Goal: Task Accomplishment & Management: Complete application form

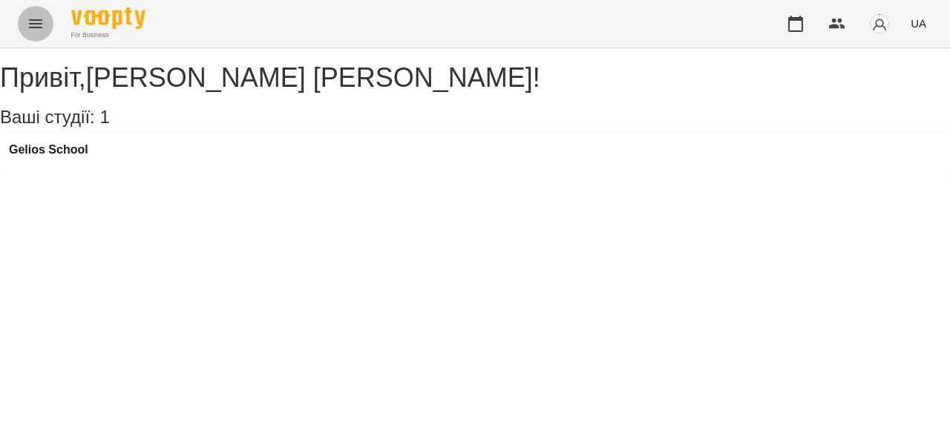
click at [28, 23] on icon "Menu" at bounding box center [36, 24] width 18 height 18
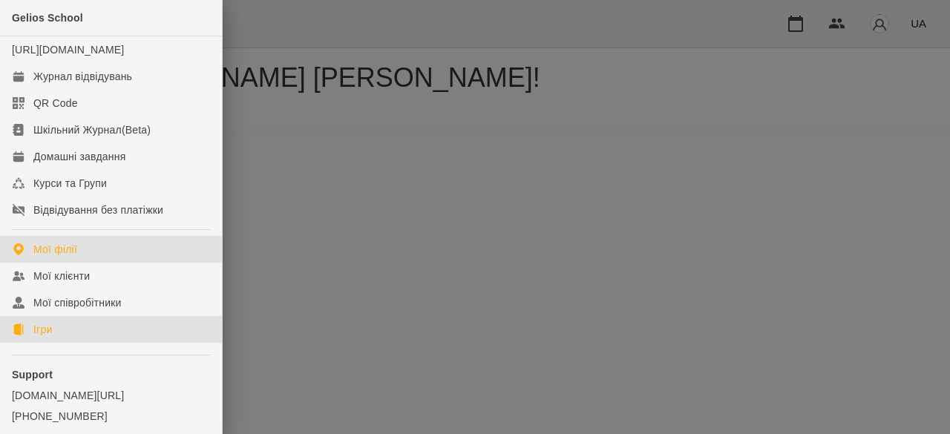
click at [44, 337] on div "Ігри" at bounding box center [42, 329] width 19 height 15
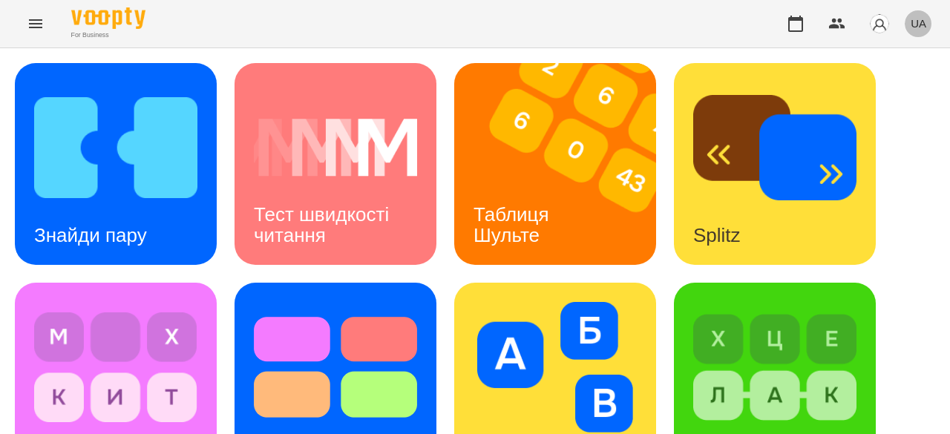
click at [919, 21] on span "UA" at bounding box center [919, 24] width 16 height 16
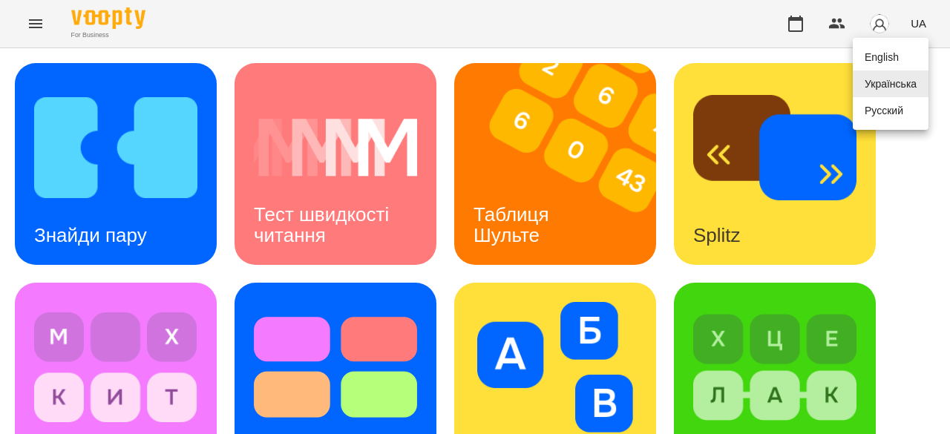
click at [891, 68] on div "English" at bounding box center [891, 57] width 76 height 27
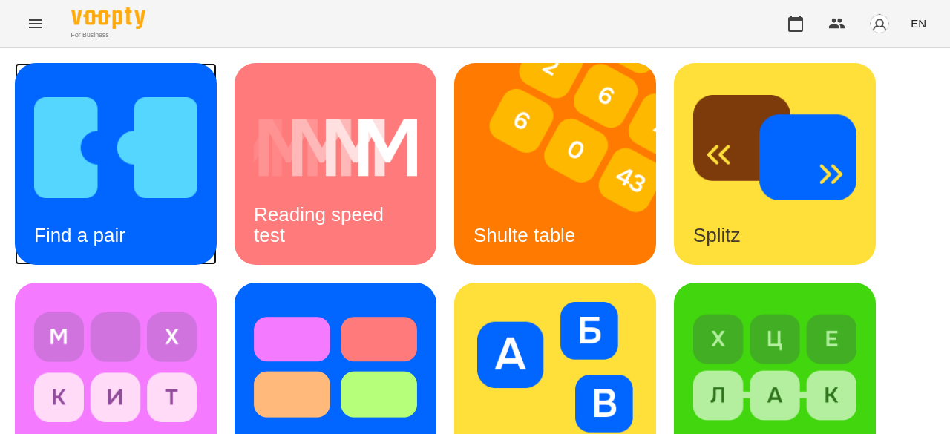
click at [191, 184] on img at bounding box center [115, 147] width 163 height 131
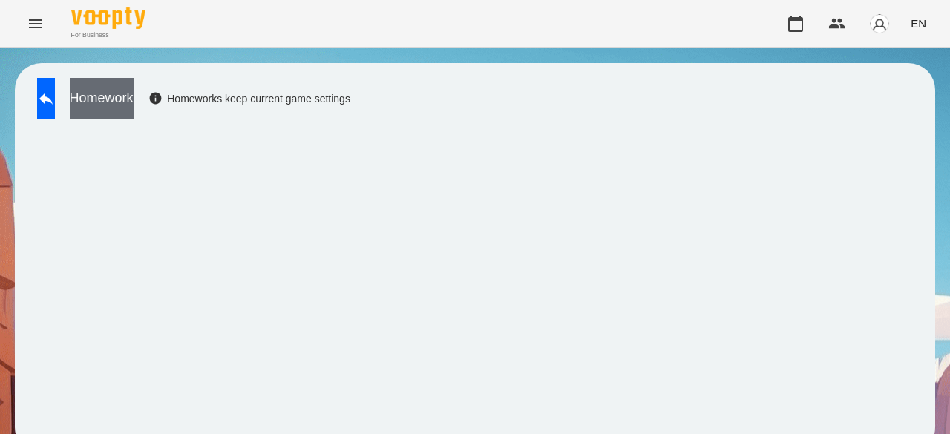
click at [134, 94] on button "Homework" at bounding box center [102, 98] width 64 height 41
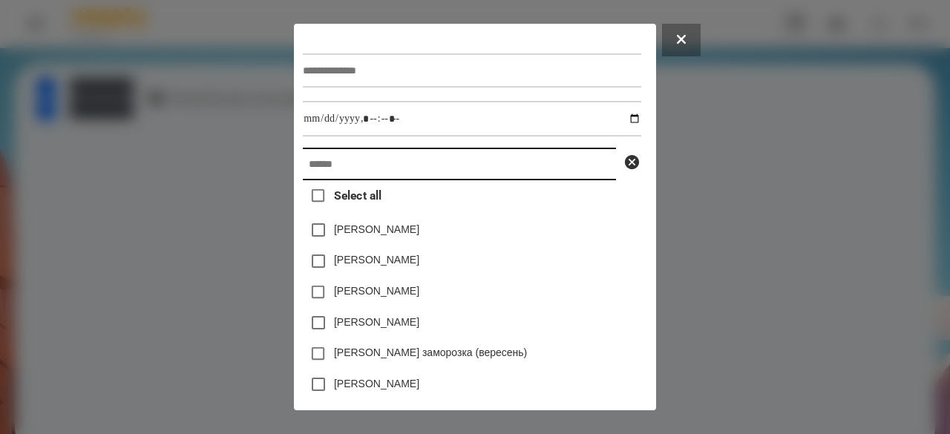
click at [353, 171] on input "text" at bounding box center [459, 164] width 313 height 33
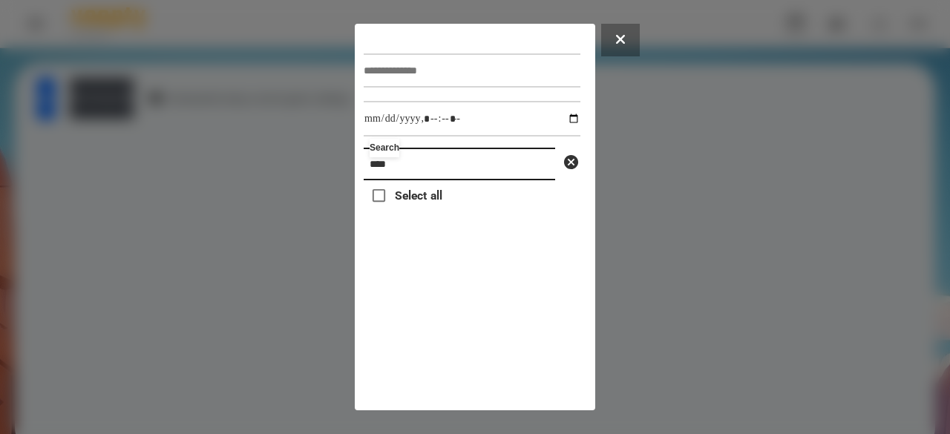
type input "***"
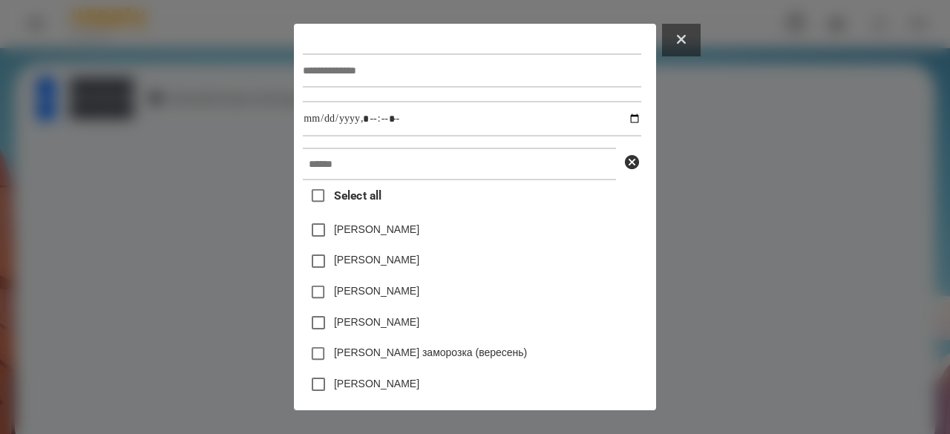
click at [701, 45] on button at bounding box center [681, 40] width 39 height 33
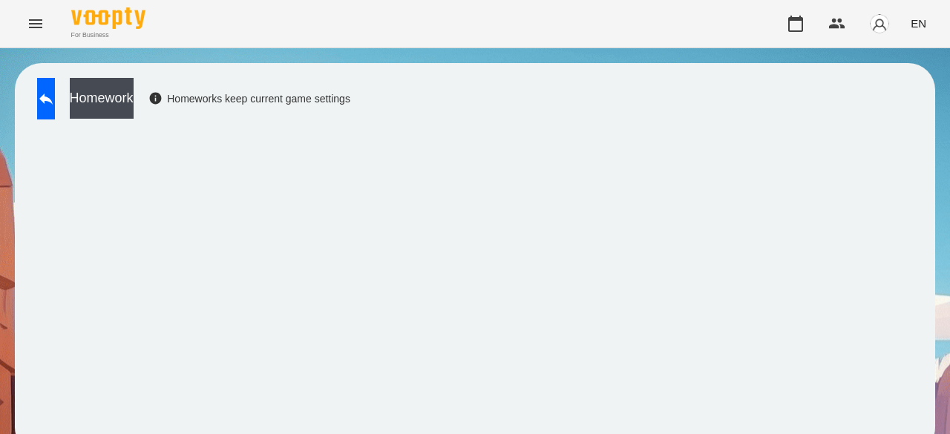
click at [33, 20] on icon "Menu" at bounding box center [35, 23] width 13 height 9
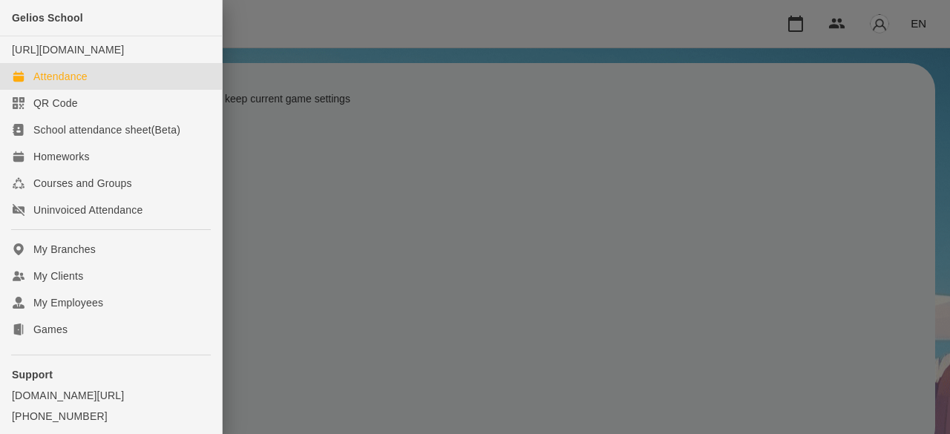
click at [65, 84] on div "Attendance" at bounding box center [60, 76] width 54 height 15
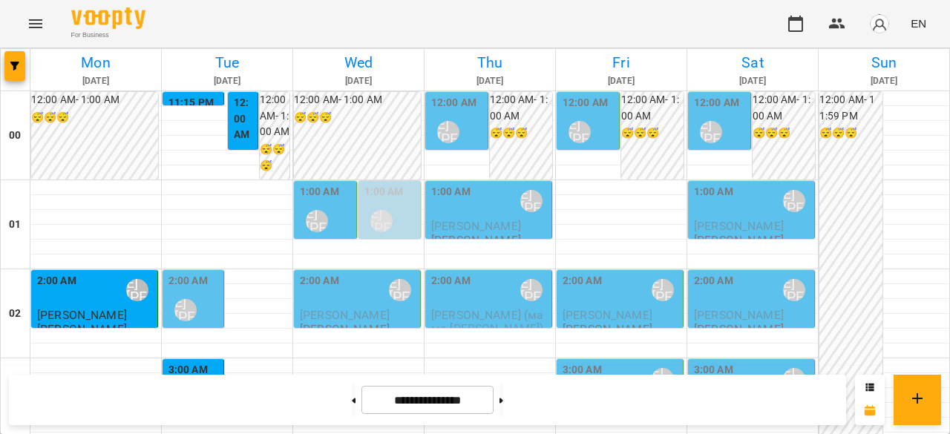
scroll to position [1633, 0]
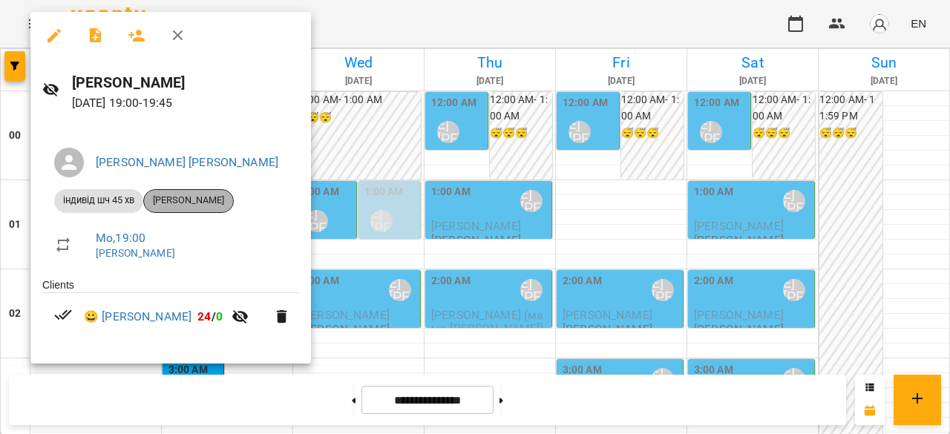
click at [211, 197] on span "[PERSON_NAME]" at bounding box center [188, 200] width 89 height 13
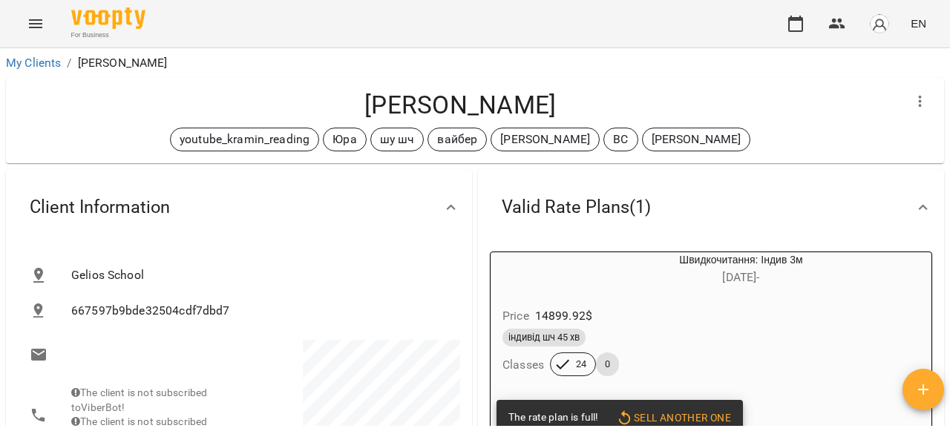
click at [18, 23] on button "Menu" at bounding box center [36, 24] width 36 height 36
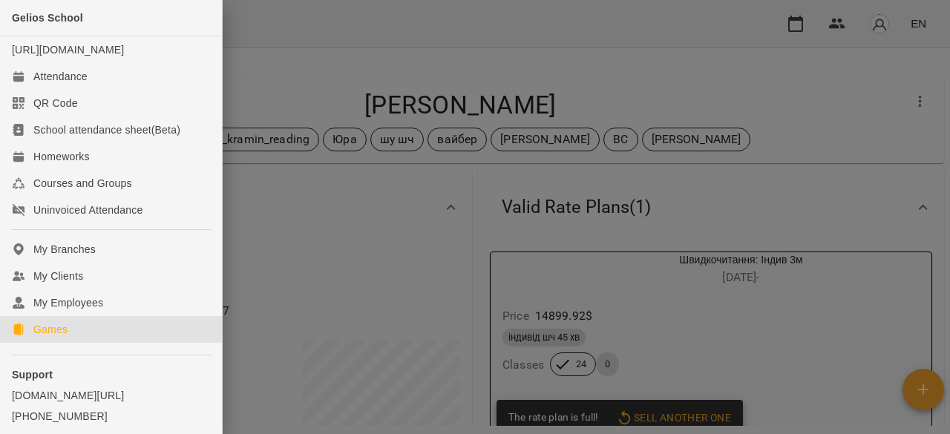
click at [55, 337] on div "Games" at bounding box center [50, 329] width 34 height 15
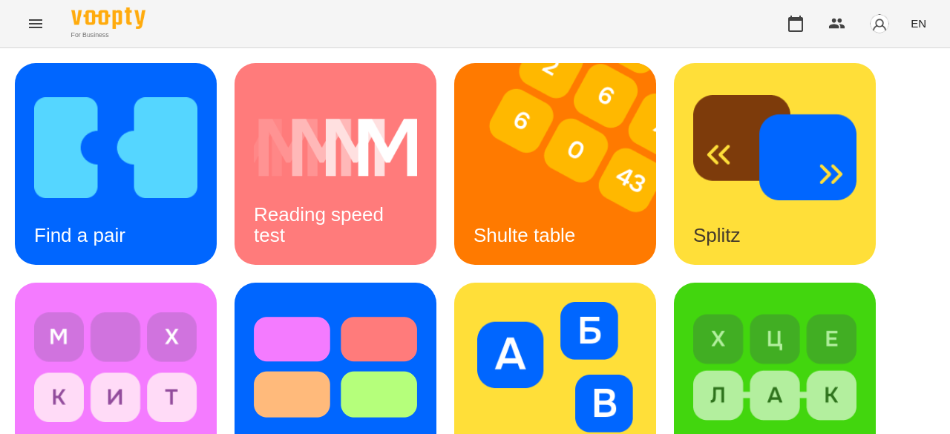
click at [923, 22] on span "EN" at bounding box center [919, 24] width 16 height 16
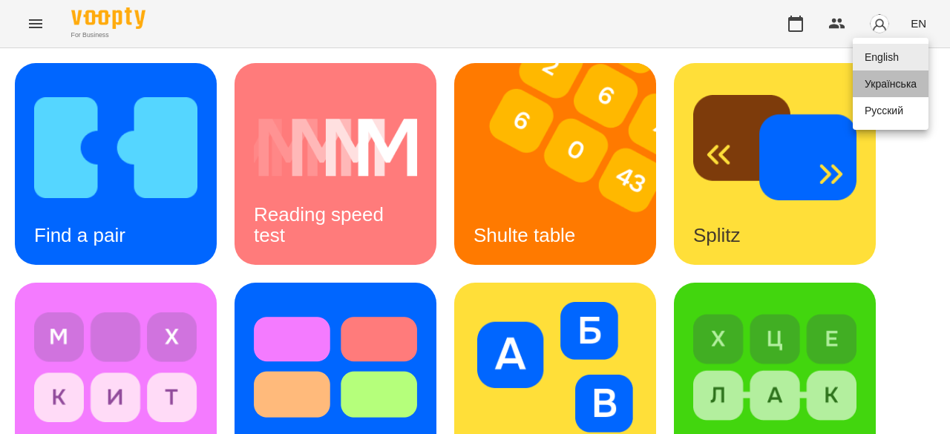
click at [908, 96] on div "Українська" at bounding box center [891, 84] width 76 height 27
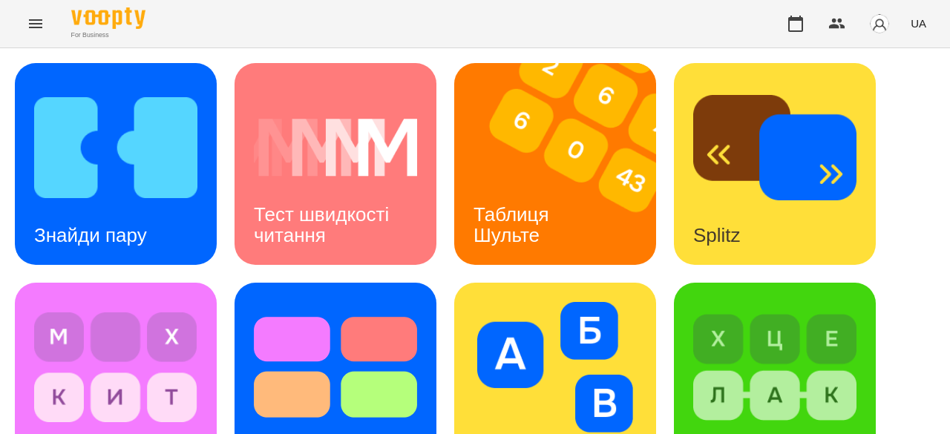
click at [44, 24] on icon "Menu" at bounding box center [36, 24] width 18 height 18
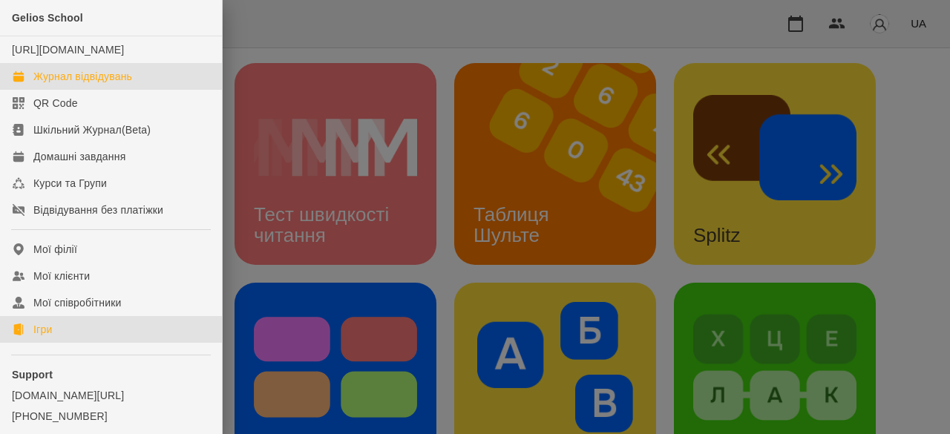
click at [59, 84] on div "Журнал відвідувань" at bounding box center [82, 76] width 99 height 15
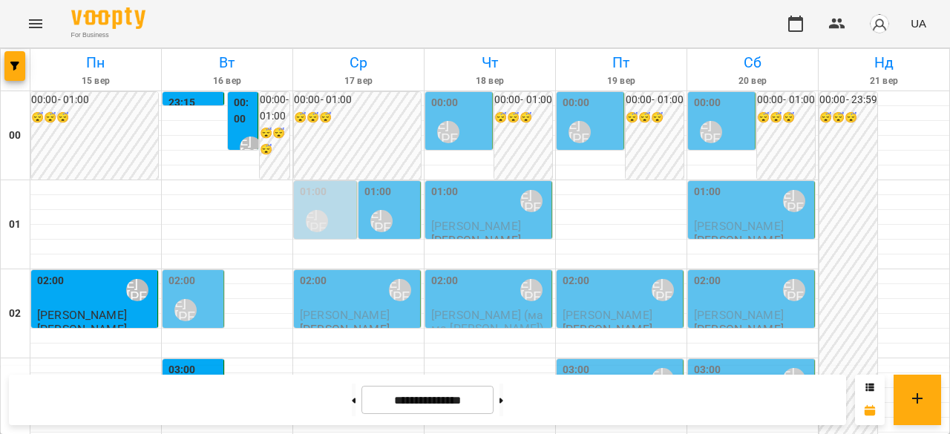
click at [396, 212] on div "01:00 [PERSON_NAME] [PERSON_NAME]" at bounding box center [390, 211] width 53 height 54
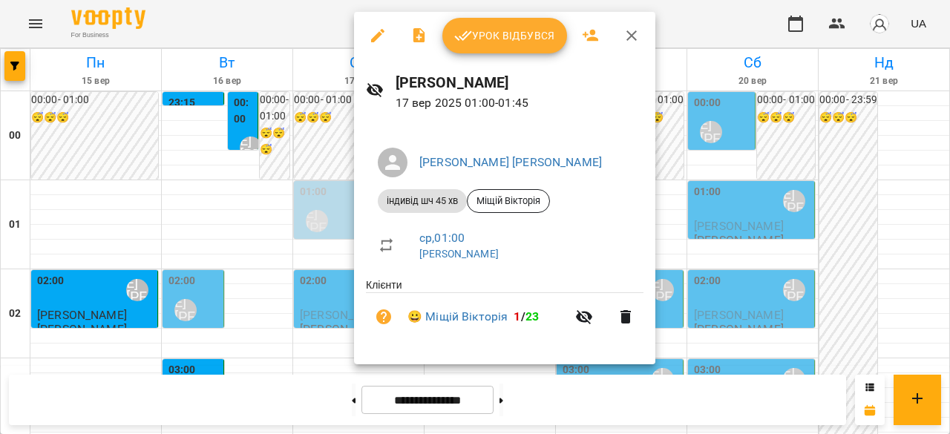
click at [259, 200] on div at bounding box center [475, 217] width 950 height 434
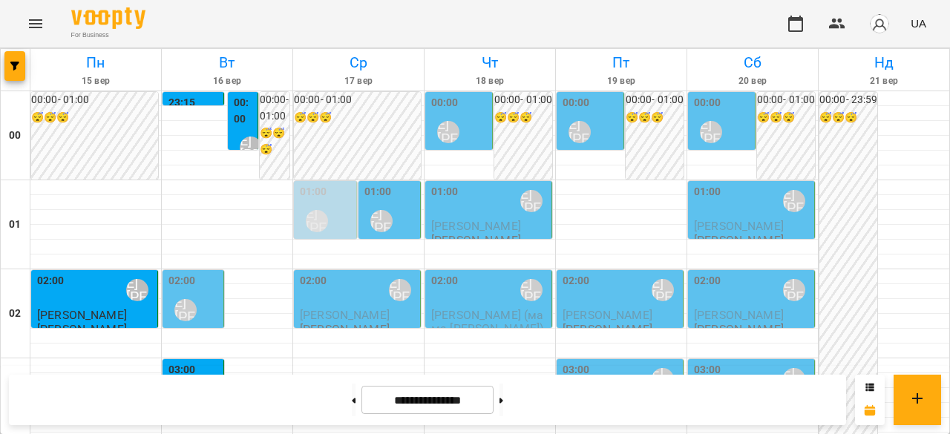
click at [105, 298] on div "02:00 [PERSON_NAME] [PERSON_NAME]" at bounding box center [95, 290] width 117 height 34
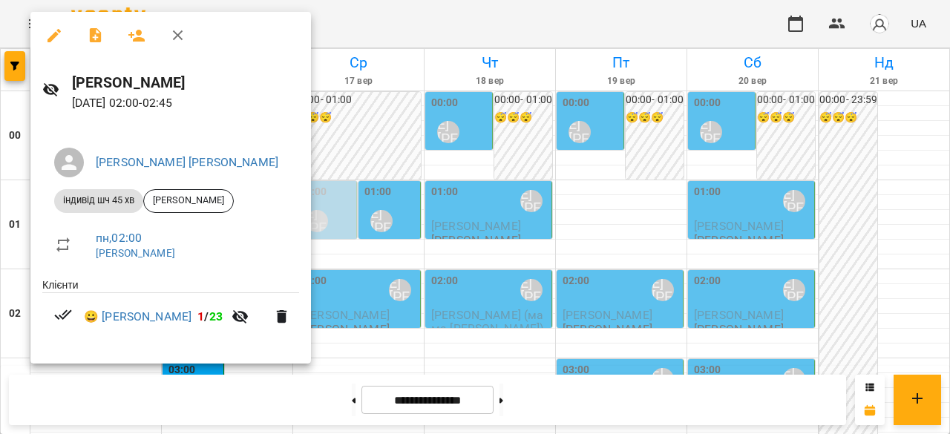
click at [410, 130] on div at bounding box center [475, 217] width 950 height 434
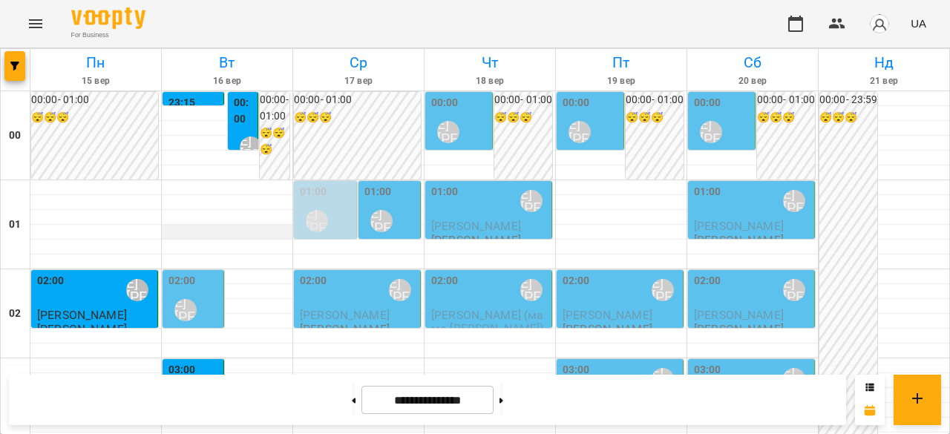
scroll to position [223, 0]
click at [213, 362] on div "03:00 [PERSON_NAME] [PERSON_NAME]" at bounding box center [194, 389] width 52 height 54
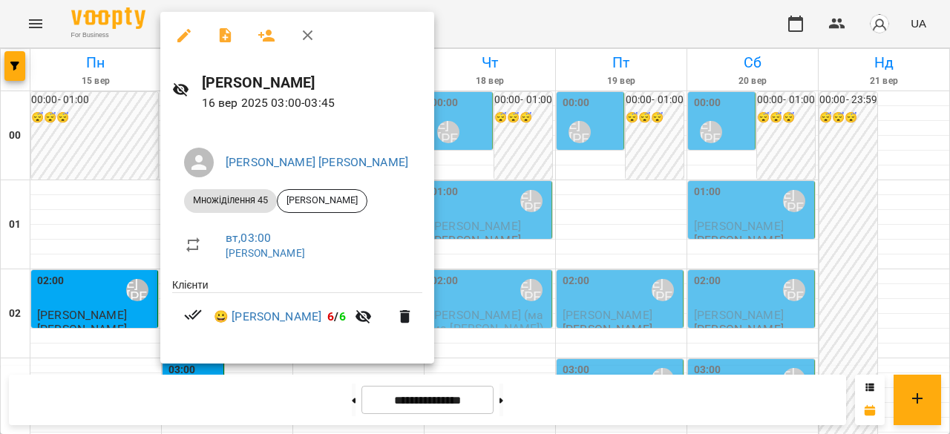
click at [113, 188] on div at bounding box center [475, 217] width 950 height 434
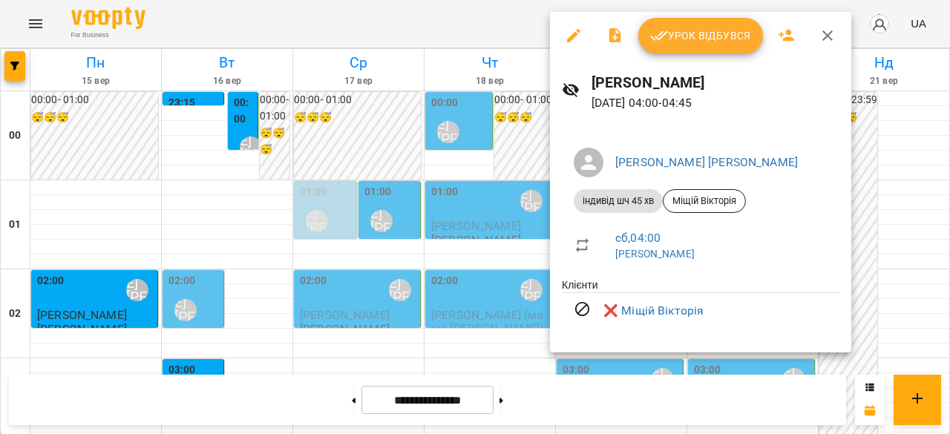
click at [488, 239] on div at bounding box center [475, 217] width 950 height 434
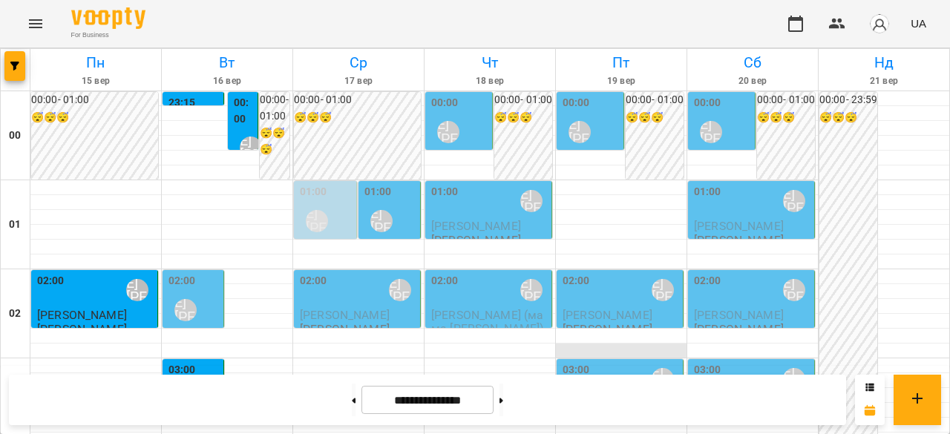
scroll to position [0, 0]
click at [737, 124] on div "00:00 [PERSON_NAME] [PERSON_NAME]" at bounding box center [723, 122] width 58 height 54
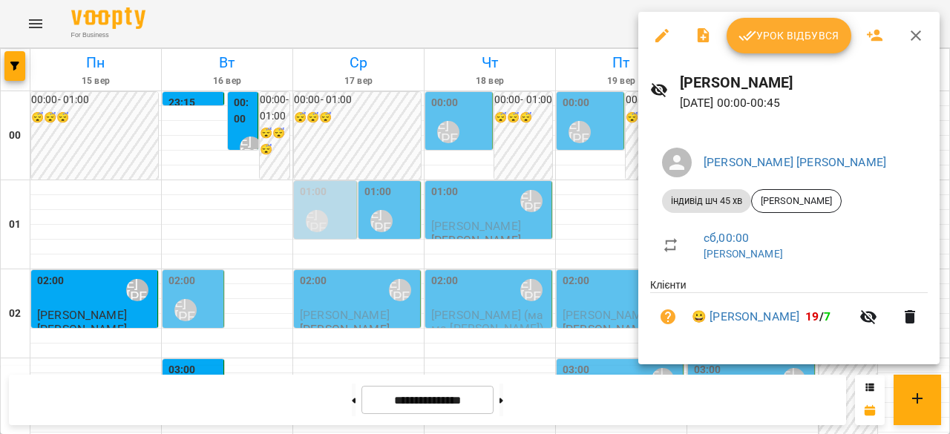
click at [558, 232] on div at bounding box center [475, 217] width 950 height 434
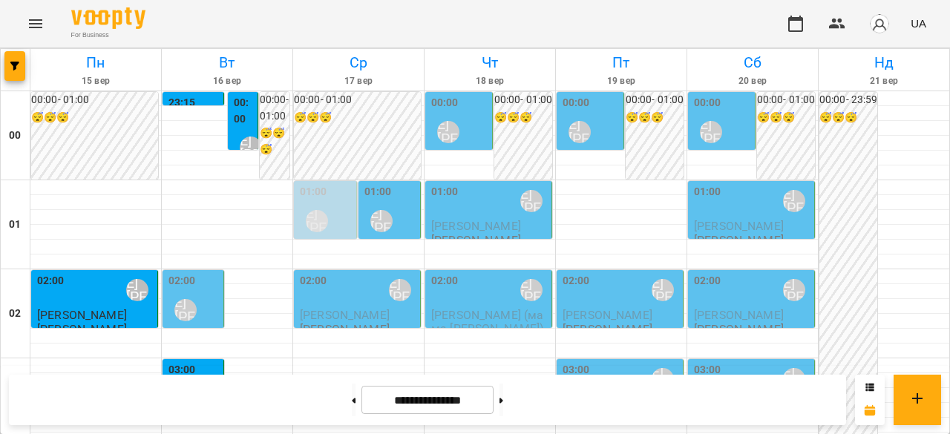
scroll to position [594, 0]
click at [30, 30] on icon "Menu" at bounding box center [36, 24] width 18 height 18
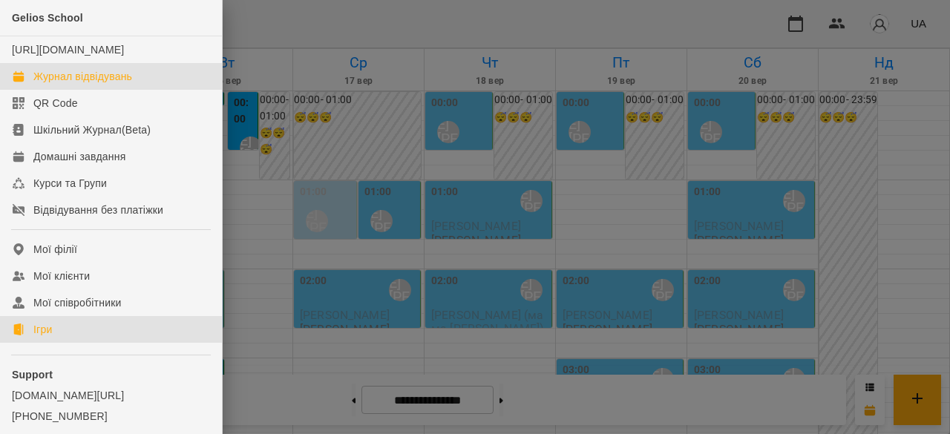
click at [59, 343] on link "Ігри" at bounding box center [111, 329] width 222 height 27
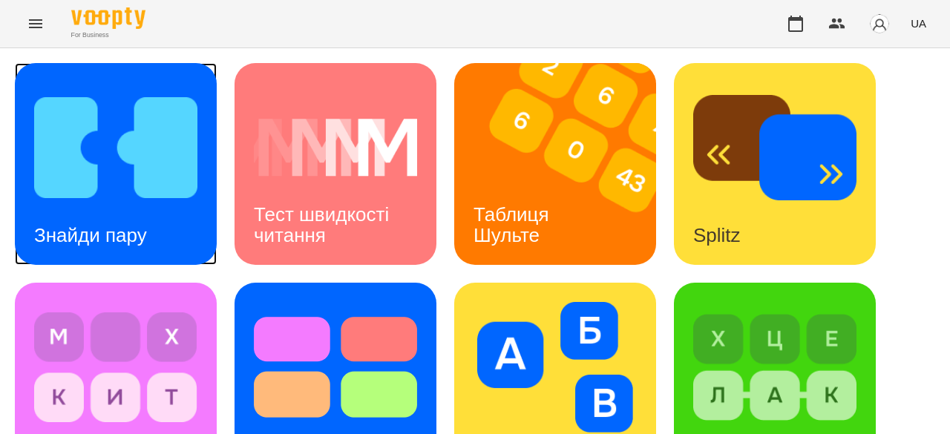
click at [159, 206] on div "Знайди пару" at bounding box center [90, 235] width 151 height 59
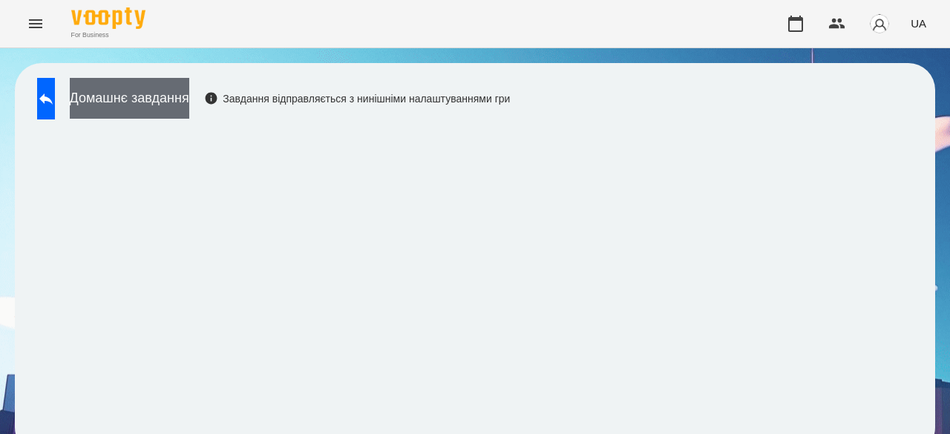
click at [189, 102] on button "Домашнє завдання" at bounding box center [129, 98] width 119 height 41
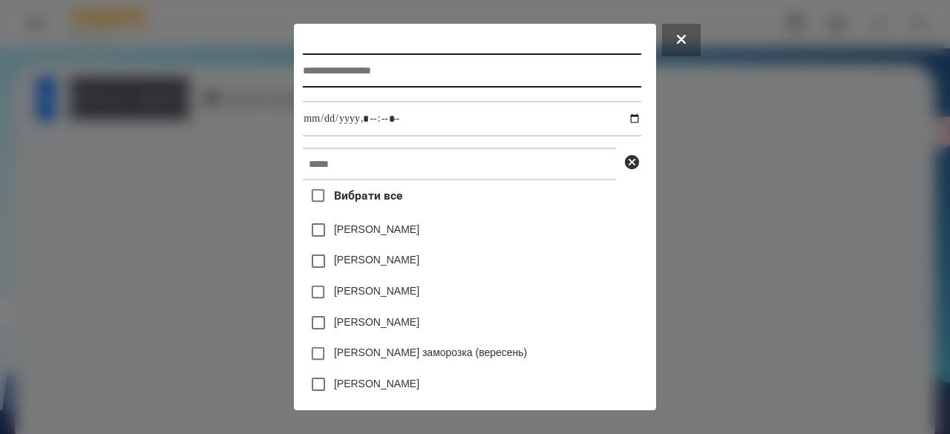
click at [445, 73] on input "text" at bounding box center [472, 70] width 338 height 34
type input "**********"
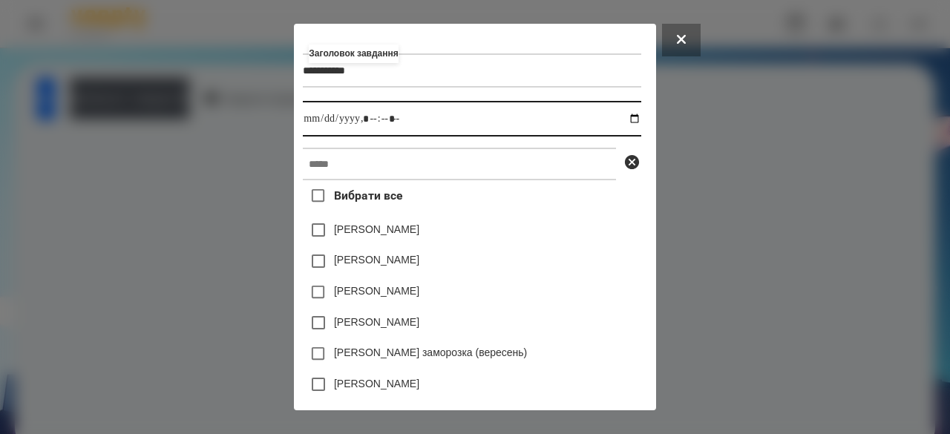
click at [303, 125] on input "datetime-local" at bounding box center [472, 119] width 338 height 36
type input "**********"
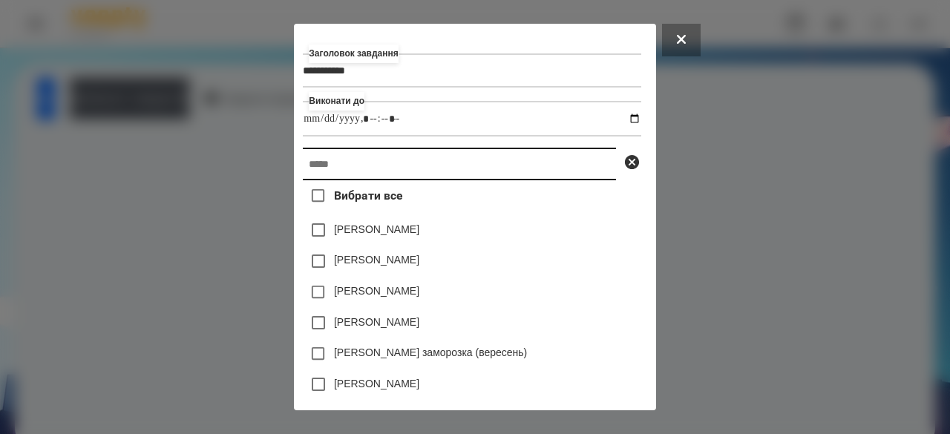
click at [304, 170] on input "text" at bounding box center [459, 164] width 313 height 33
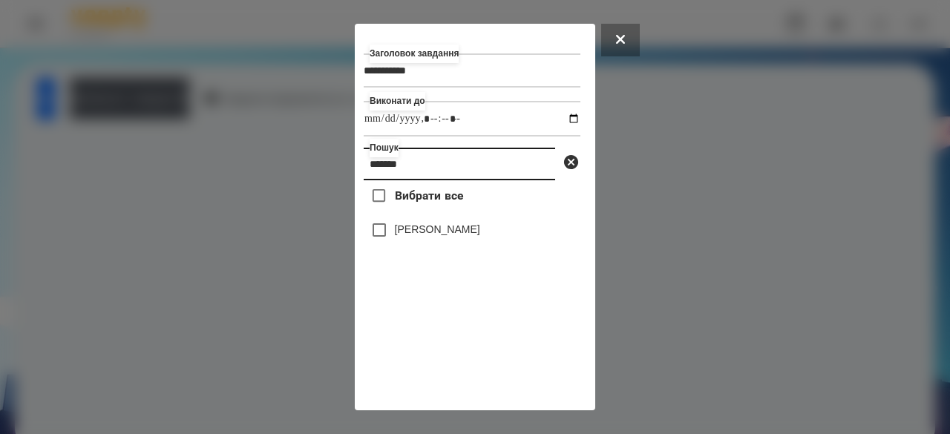
drag, startPoint x: 438, startPoint y: 166, endPoint x: 340, endPoint y: 167, distance: 98.0
click at [340, 167] on div "**********" at bounding box center [475, 217] width 950 height 434
type input "*******"
click at [434, 232] on label "[PERSON_NAME]" at bounding box center [437, 229] width 85 height 15
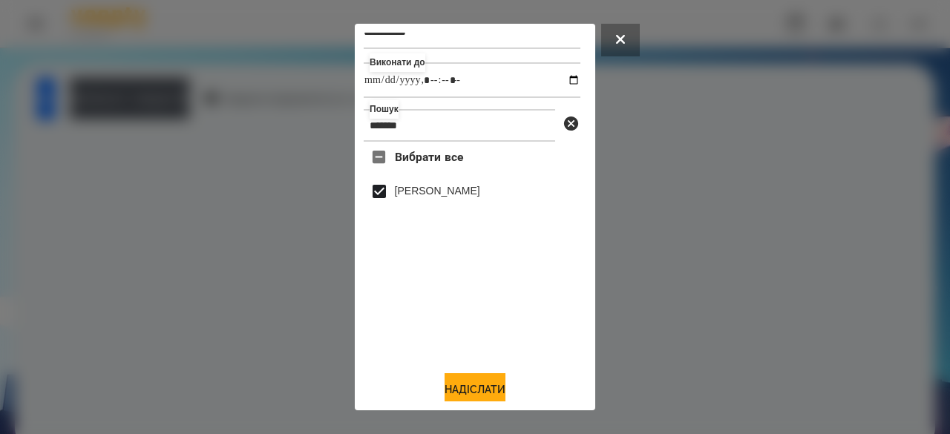
scroll to position [49, 0]
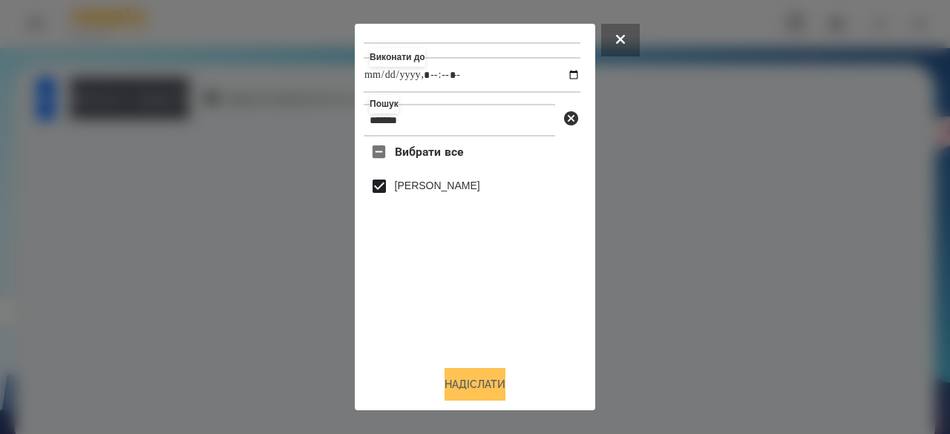
click at [457, 386] on button "Надіслати" at bounding box center [475, 384] width 61 height 33
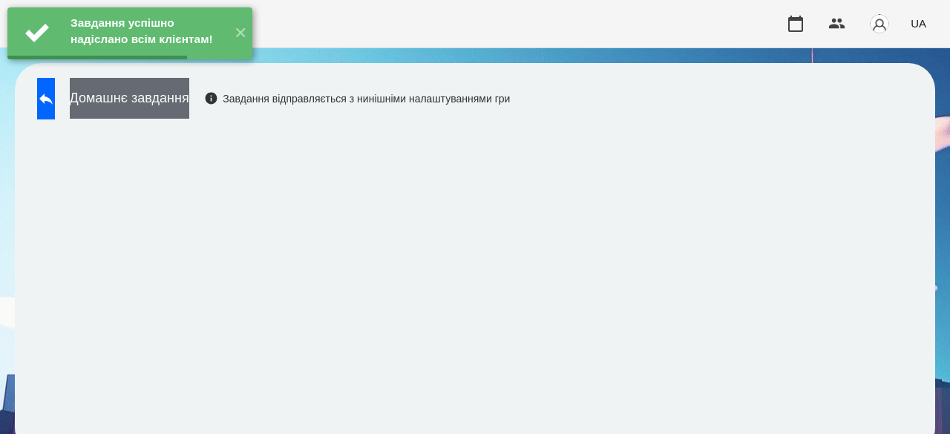
click at [189, 96] on button "Домашнє завдання" at bounding box center [129, 98] width 119 height 41
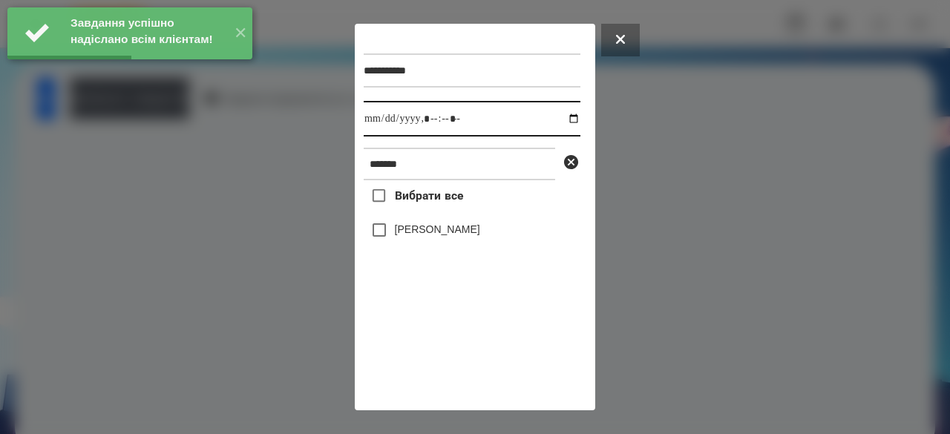
click at [376, 128] on input "datetime-local" at bounding box center [472, 119] width 217 height 36
type input "**********"
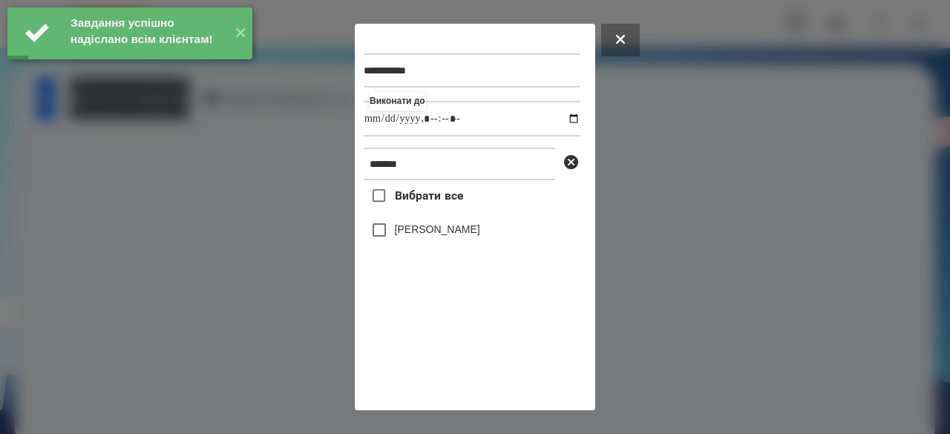
click at [399, 234] on label "[PERSON_NAME]" at bounding box center [437, 229] width 85 height 15
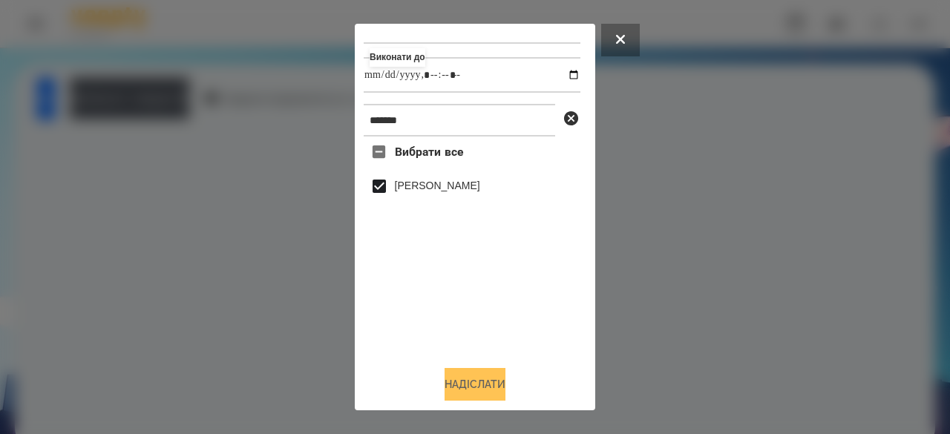
click at [447, 386] on button "Надіслати" at bounding box center [475, 384] width 61 height 33
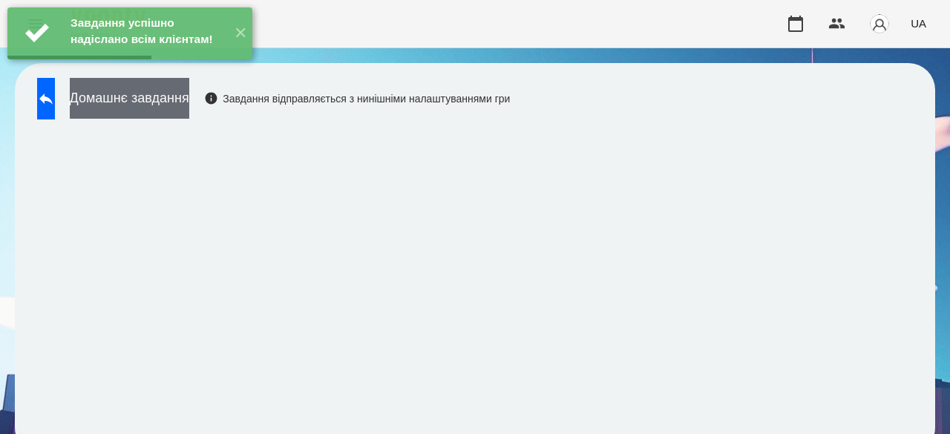
click at [151, 108] on button "Домашнє завдання" at bounding box center [129, 98] width 119 height 41
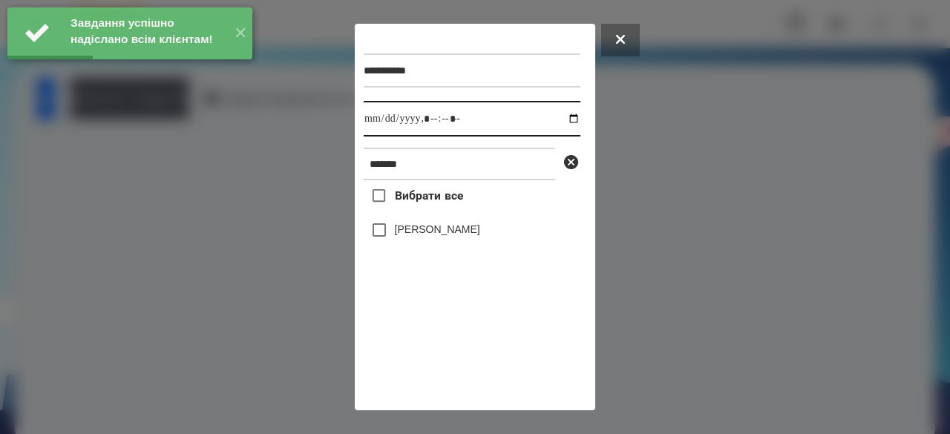
click at [368, 125] on input "datetime-local" at bounding box center [472, 119] width 217 height 36
type input "**********"
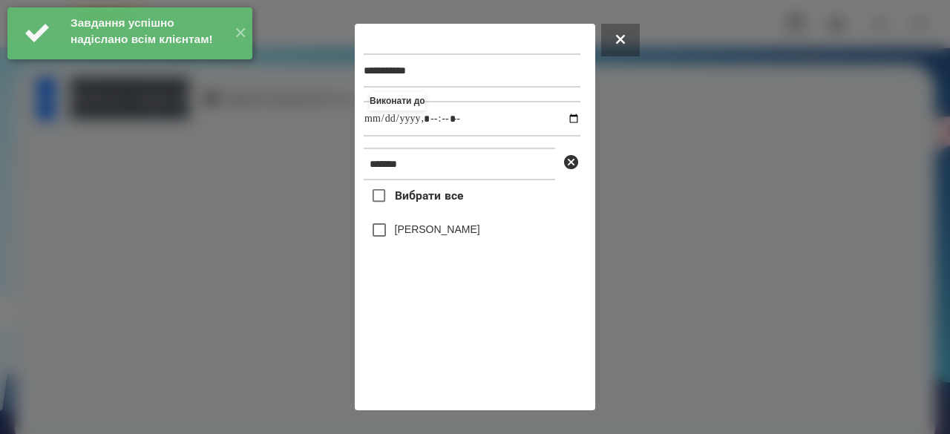
click at [416, 230] on label "[PERSON_NAME]" at bounding box center [437, 229] width 85 height 15
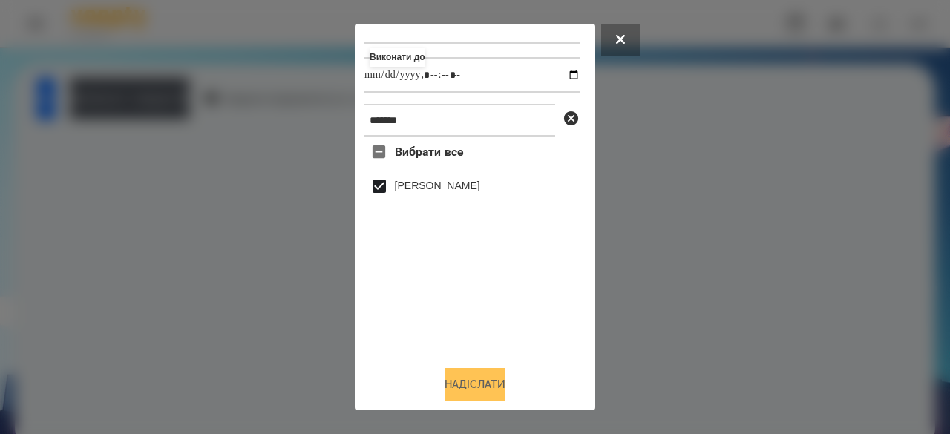
click at [463, 389] on button "Надіслати" at bounding box center [475, 384] width 61 height 33
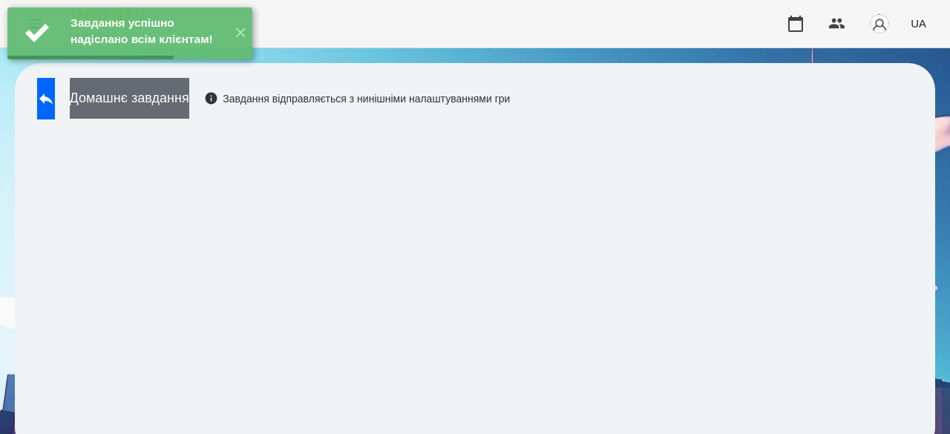
click at [189, 99] on button "Домашнє завдання" at bounding box center [129, 98] width 119 height 41
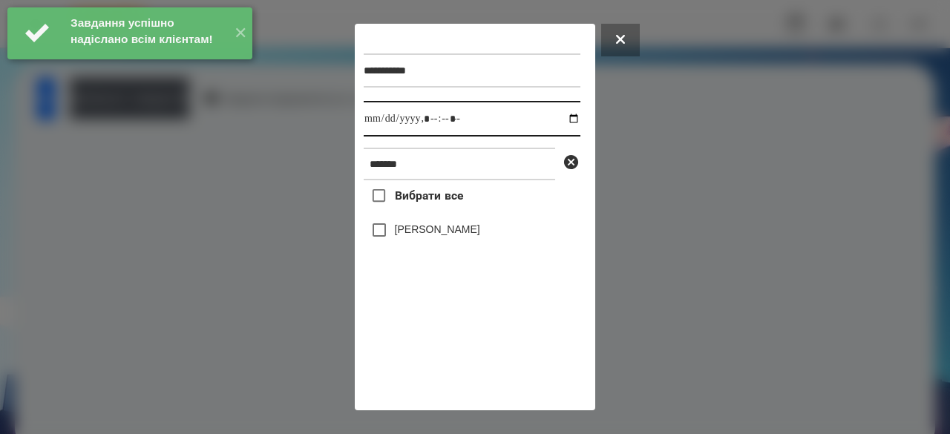
click at [381, 125] on input "datetime-local" at bounding box center [472, 119] width 217 height 36
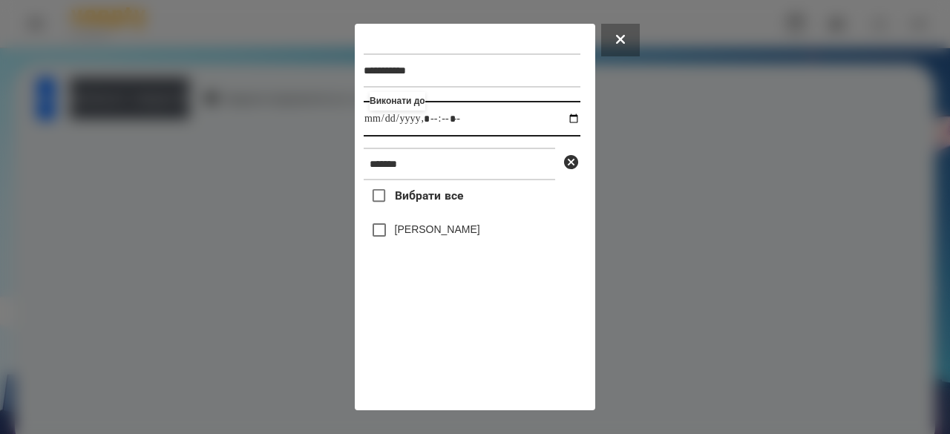
type input "**********"
click at [396, 229] on label "[PERSON_NAME]" at bounding box center [437, 229] width 85 height 15
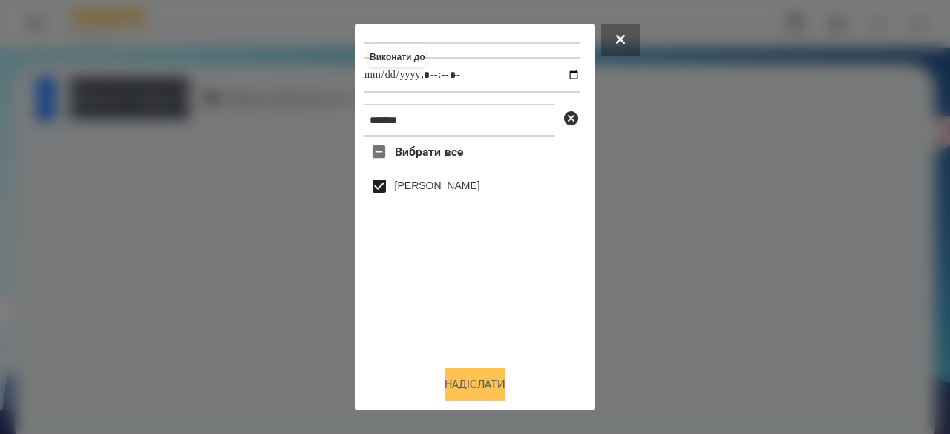
click at [497, 376] on button "Надіслати" at bounding box center [475, 384] width 61 height 33
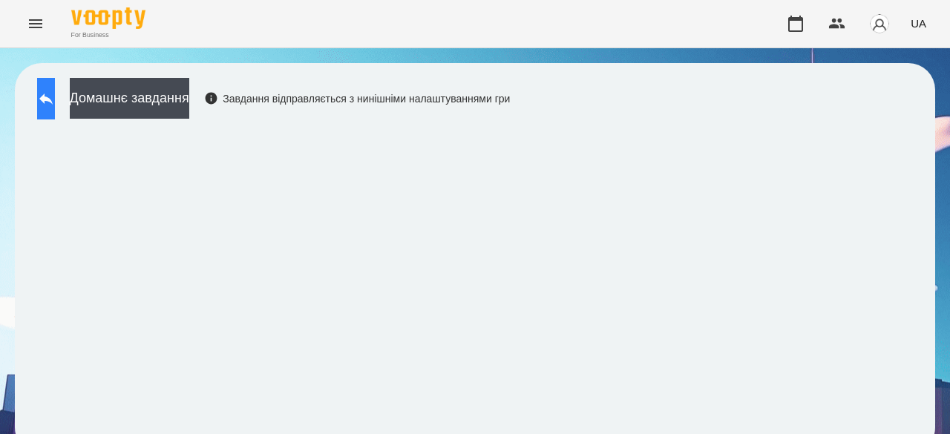
click at [53, 99] on icon at bounding box center [45, 99] width 13 height 11
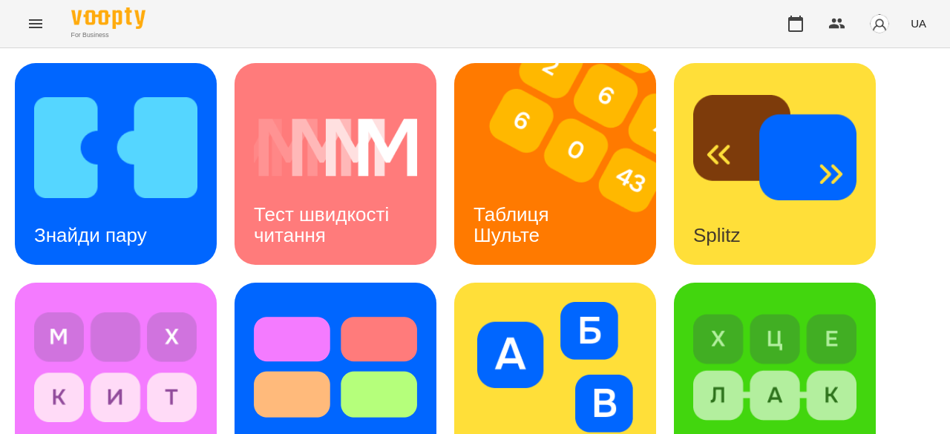
scroll to position [148, 0]
click at [531, 186] on div "Таблиця Шульте" at bounding box center [513, 225] width 119 height 79
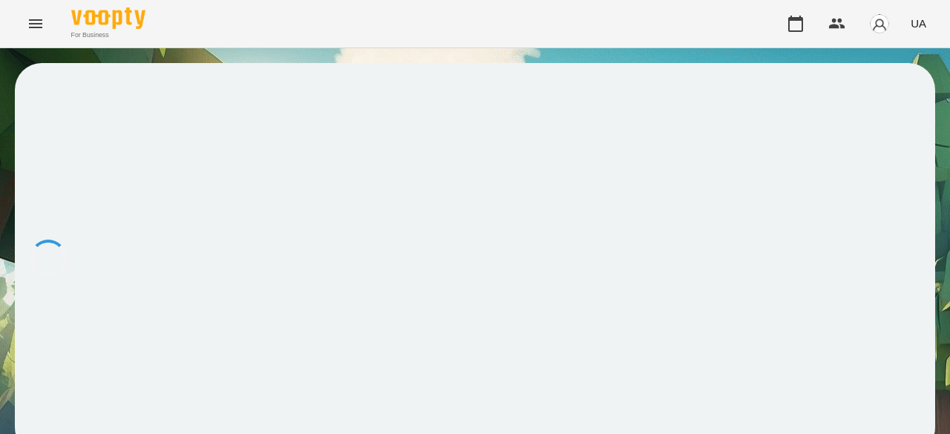
scroll to position [1, 0]
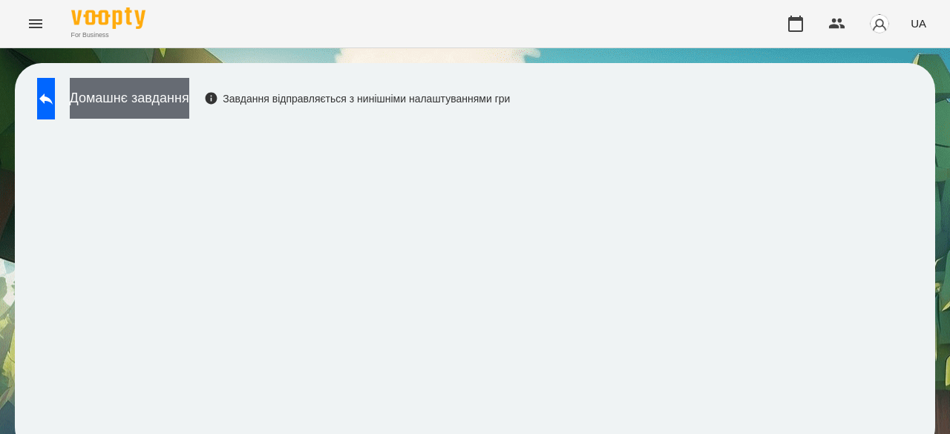
click at [180, 101] on button "Домашнє завдання" at bounding box center [129, 98] width 119 height 41
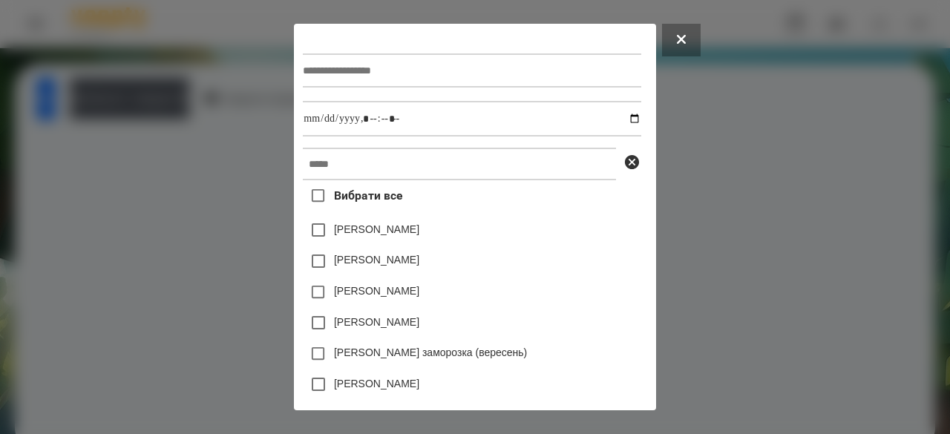
click at [691, 169] on div at bounding box center [475, 217] width 950 height 434
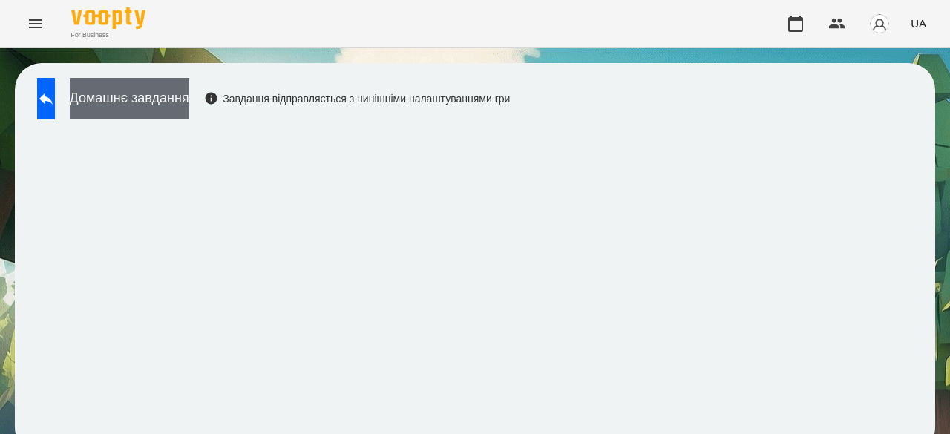
click at [189, 105] on button "Домашнє завдання" at bounding box center [129, 98] width 119 height 41
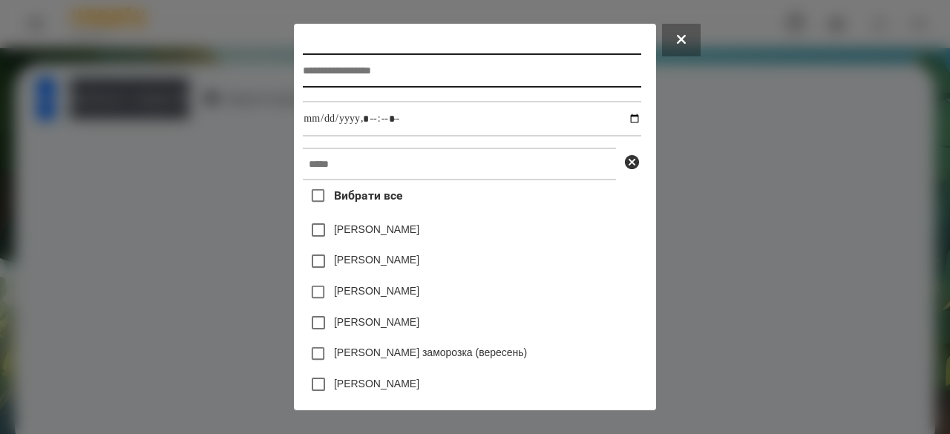
click at [341, 72] on input "text" at bounding box center [472, 70] width 338 height 34
type input "**********"
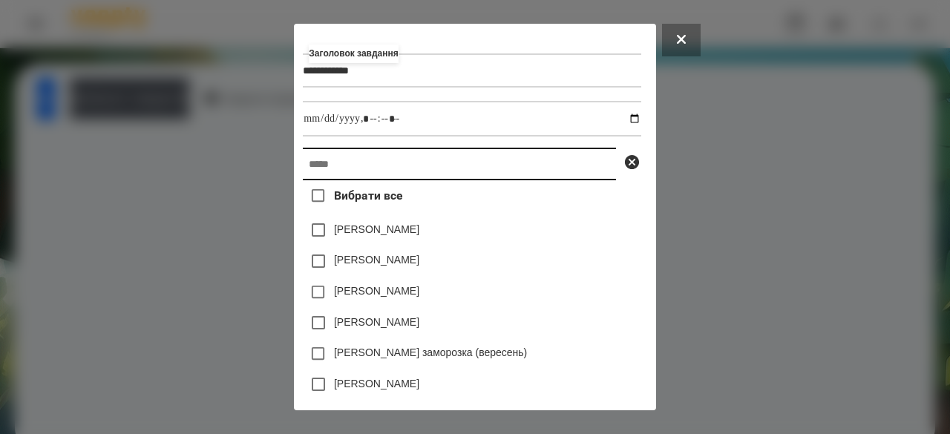
click at [318, 163] on input "text" at bounding box center [459, 164] width 313 height 33
paste input "*******"
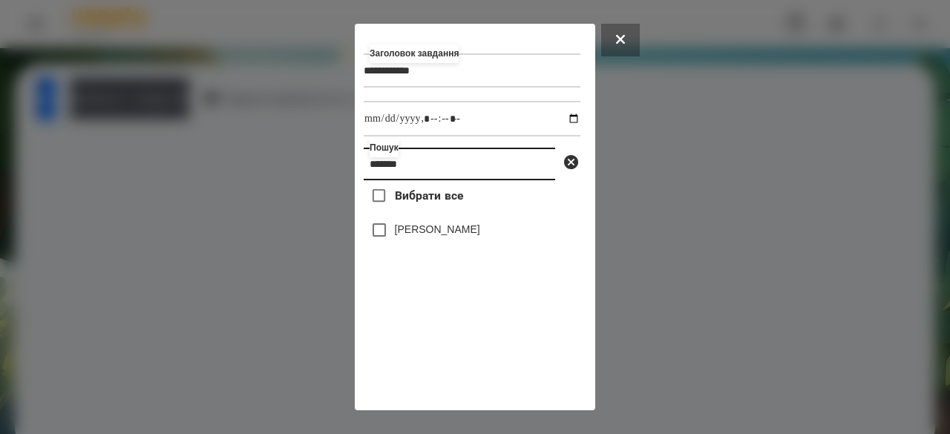
type input "*******"
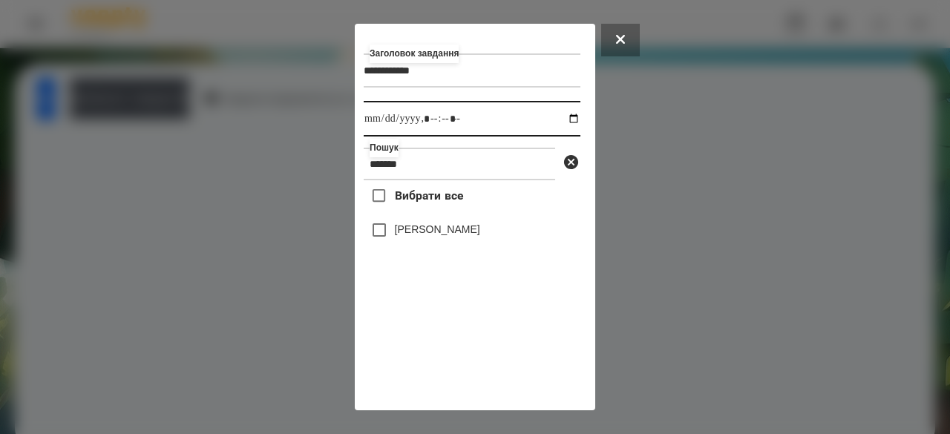
click at [371, 119] on input "datetime-local" at bounding box center [472, 119] width 217 height 36
type input "**********"
click at [437, 230] on label "[PERSON_NAME]" at bounding box center [437, 229] width 85 height 15
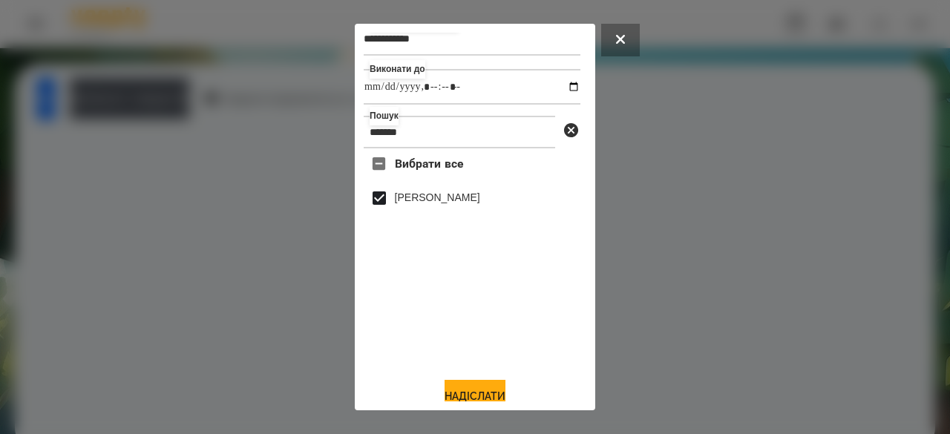
scroll to position [49, 0]
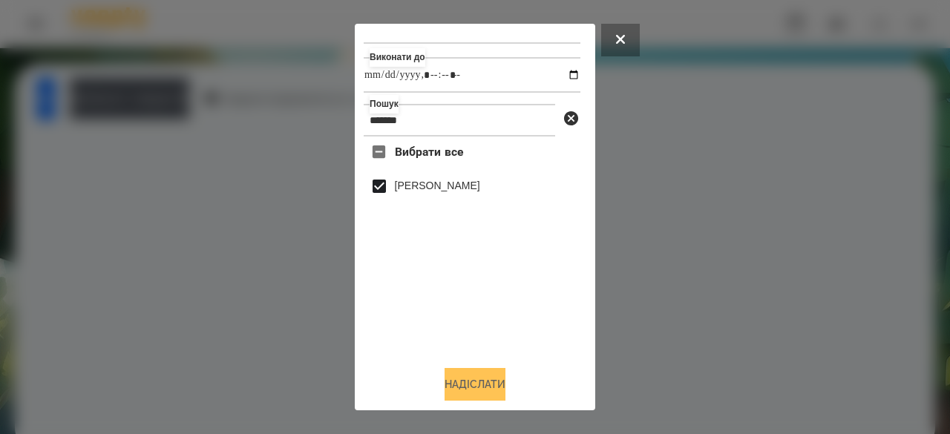
click at [463, 381] on button "Надіслати" at bounding box center [475, 384] width 61 height 33
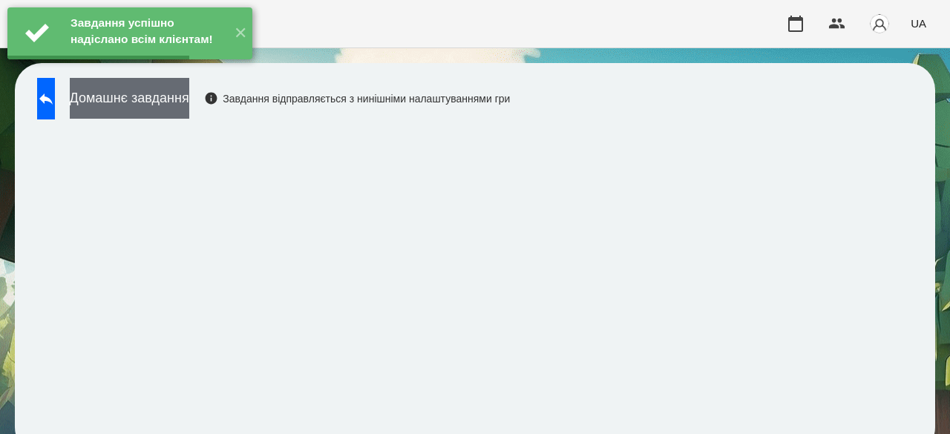
click at [189, 97] on button "Домашнє завдання" at bounding box center [129, 98] width 119 height 41
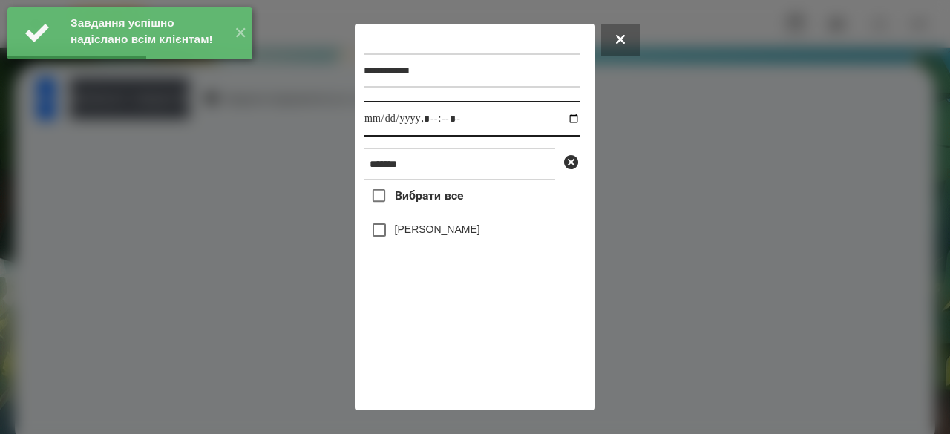
click at [374, 117] on input "datetime-local" at bounding box center [472, 119] width 217 height 36
type input "**********"
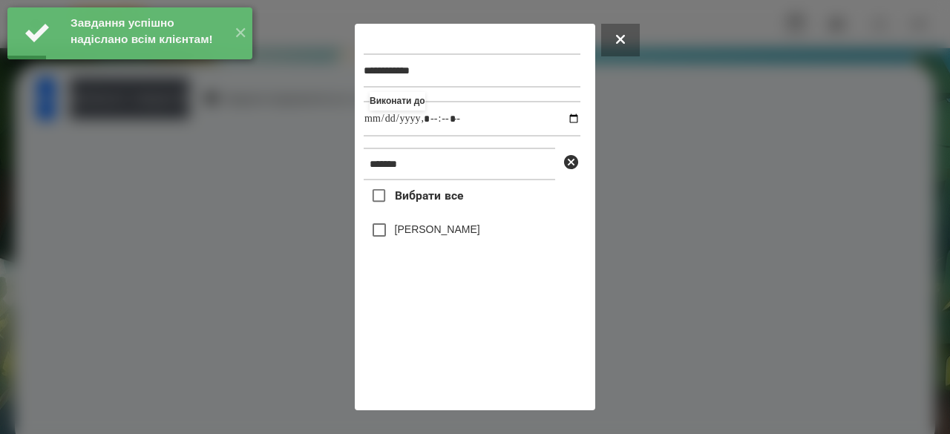
click at [444, 237] on label "[PERSON_NAME]" at bounding box center [437, 229] width 85 height 15
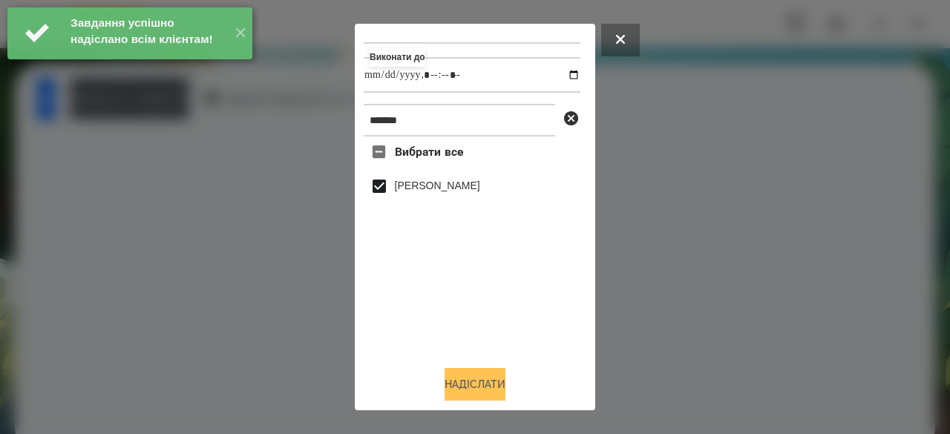
click at [445, 390] on button "Надіслати" at bounding box center [475, 384] width 61 height 33
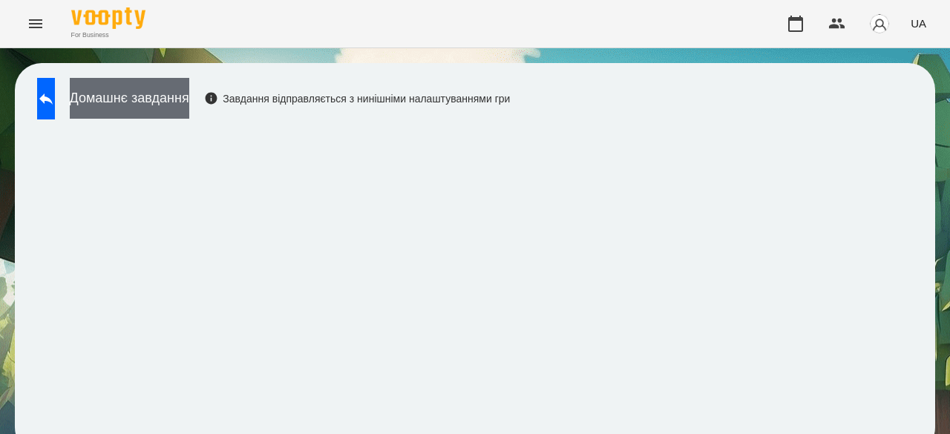
click at [154, 96] on button "Домашнє завдання" at bounding box center [129, 98] width 119 height 41
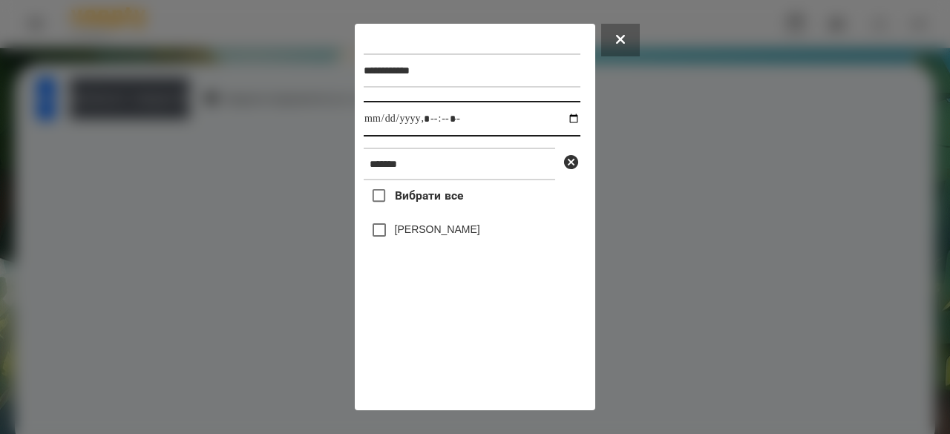
click at [377, 125] on input "datetime-local" at bounding box center [472, 119] width 217 height 36
type input "**********"
click at [434, 235] on label "[PERSON_NAME]" at bounding box center [437, 229] width 85 height 15
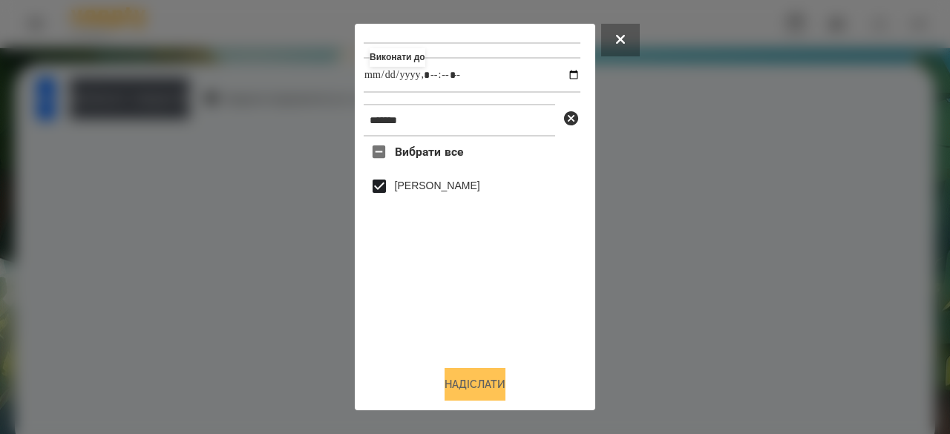
click at [462, 393] on button "Надіслати" at bounding box center [475, 384] width 61 height 33
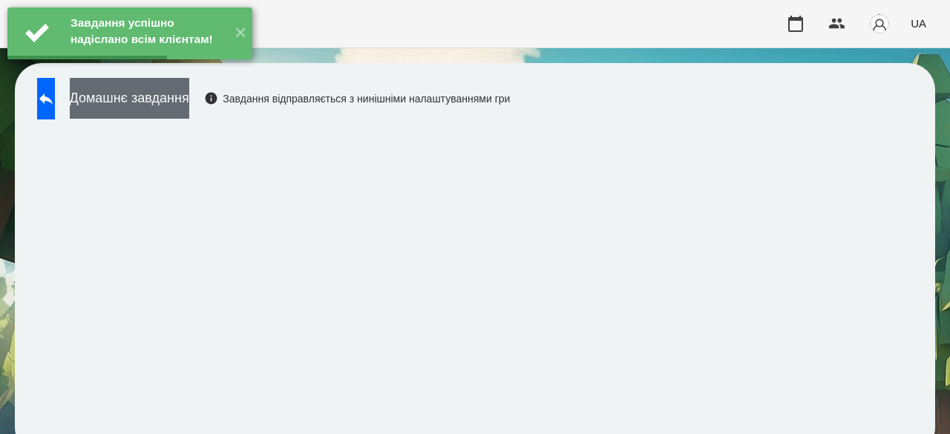
click at [189, 108] on button "Домашнє завдання" at bounding box center [129, 98] width 119 height 41
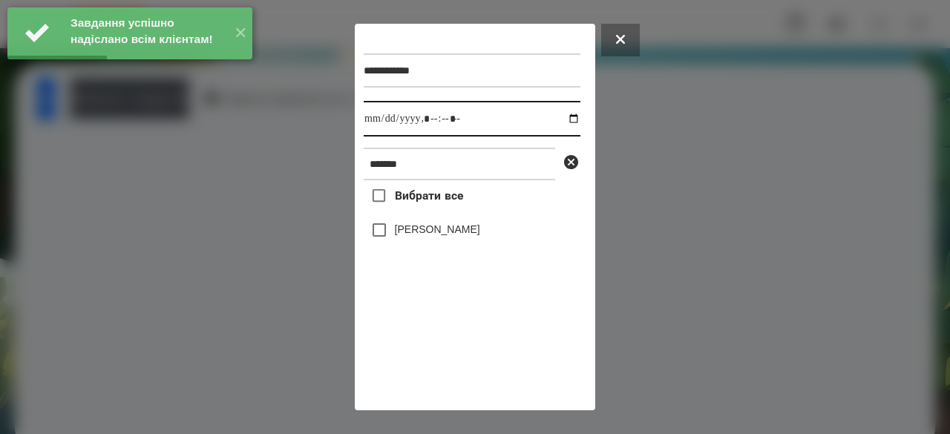
click at [376, 125] on input "datetime-local" at bounding box center [472, 119] width 217 height 36
type input "**********"
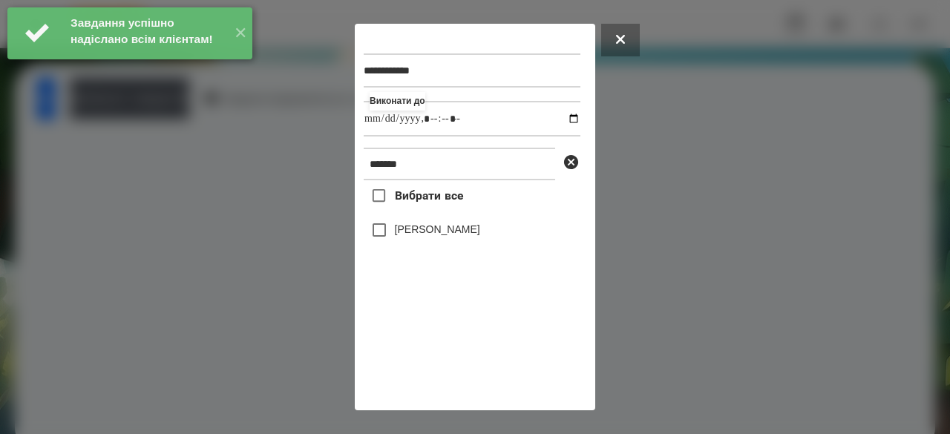
click at [462, 234] on label "[PERSON_NAME]" at bounding box center [437, 229] width 85 height 15
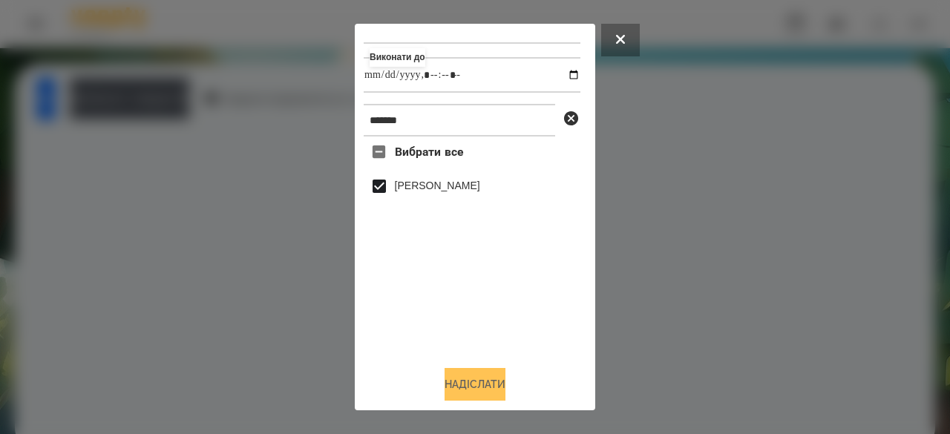
click at [470, 381] on button "Надіслати" at bounding box center [475, 384] width 61 height 33
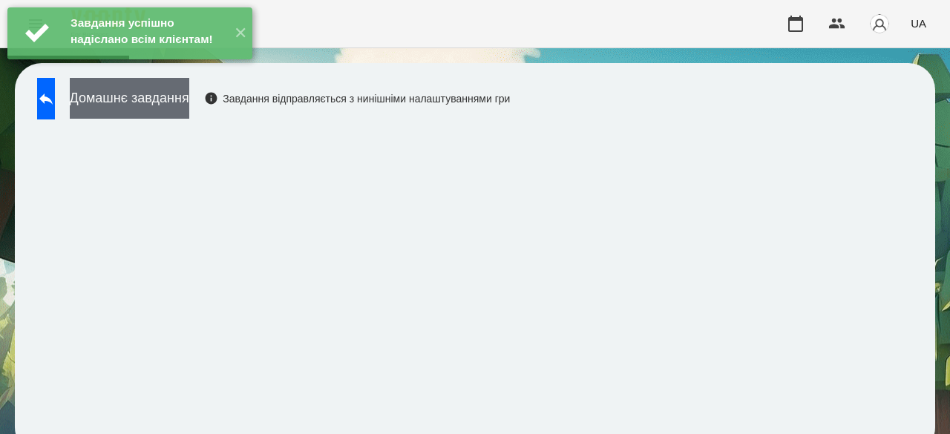
click at [189, 91] on button "Домашнє завдання" at bounding box center [129, 98] width 119 height 41
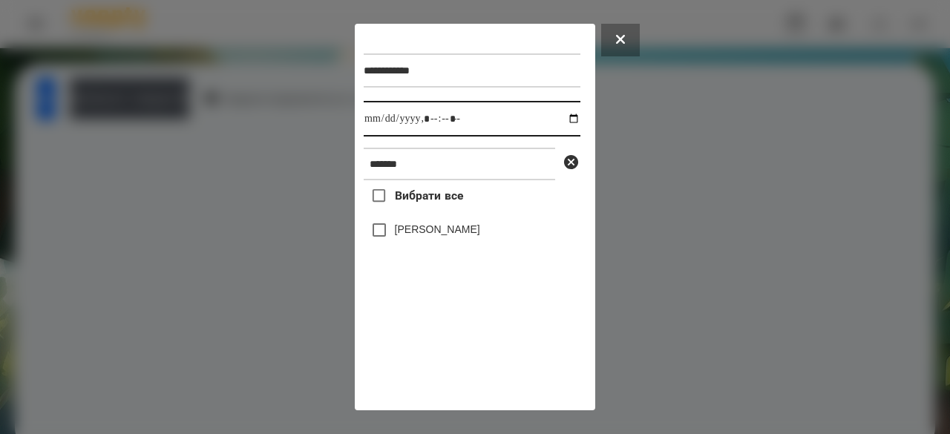
click at [364, 117] on input "datetime-local" at bounding box center [472, 119] width 217 height 36
type input "**********"
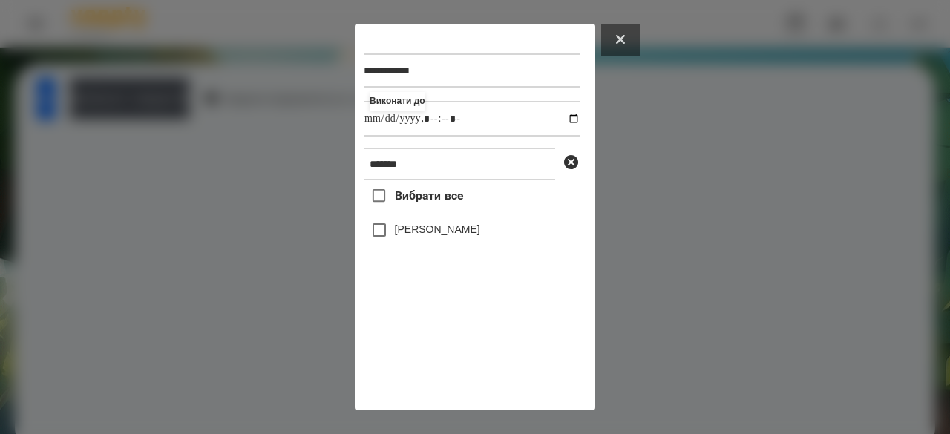
click at [634, 47] on button at bounding box center [620, 40] width 39 height 33
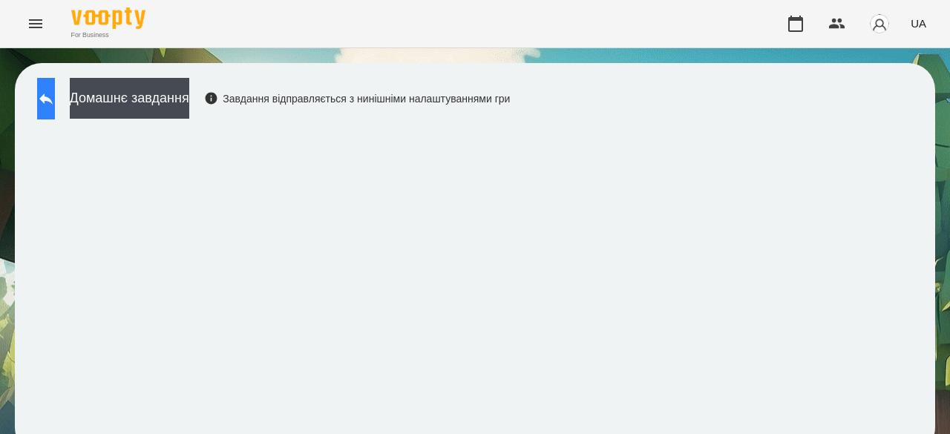
click at [55, 93] on button at bounding box center [46, 99] width 18 height 42
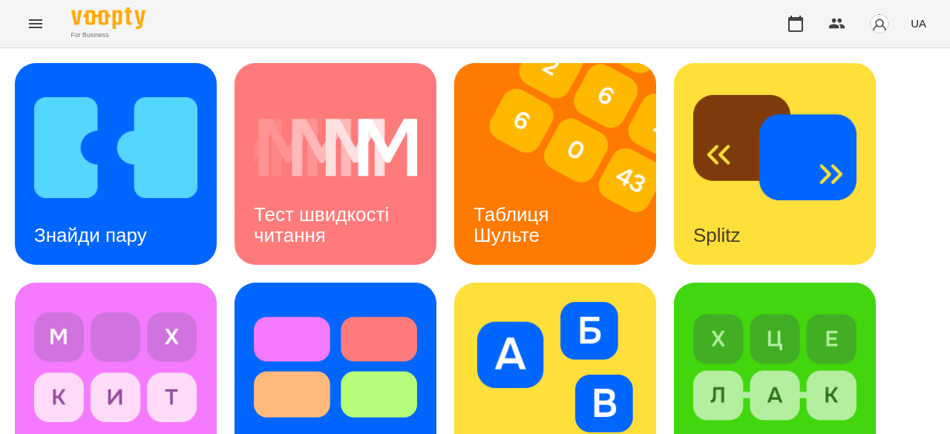
scroll to position [669, 0]
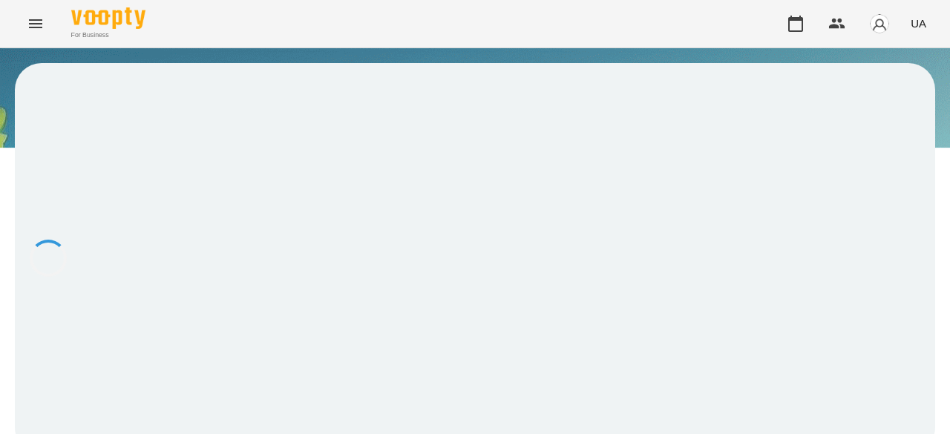
scroll to position [1, 0]
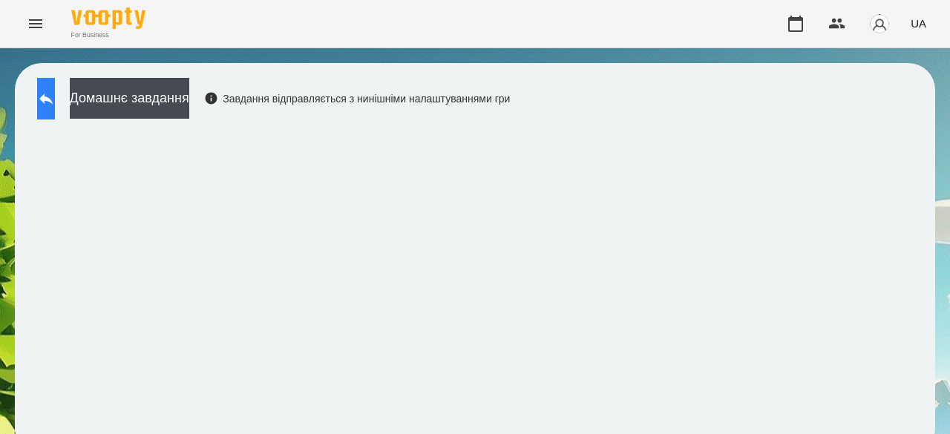
click at [55, 92] on icon at bounding box center [46, 99] width 18 height 18
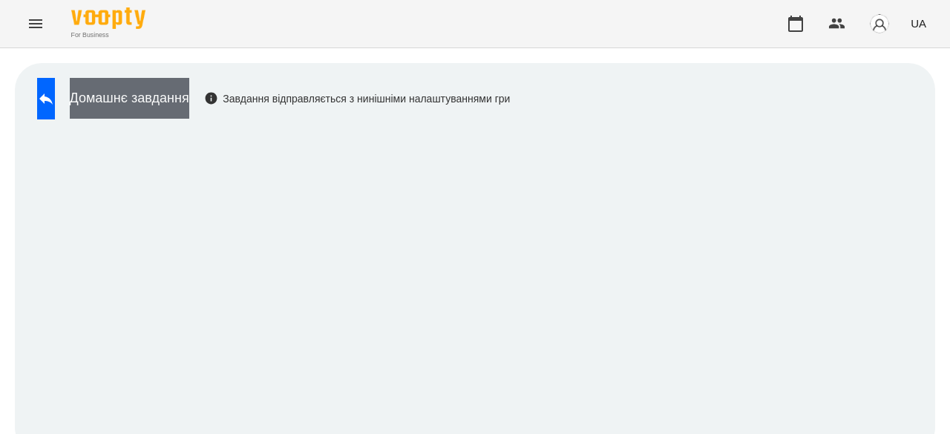
click at [183, 90] on button "Домашнє завдання" at bounding box center [129, 98] width 119 height 41
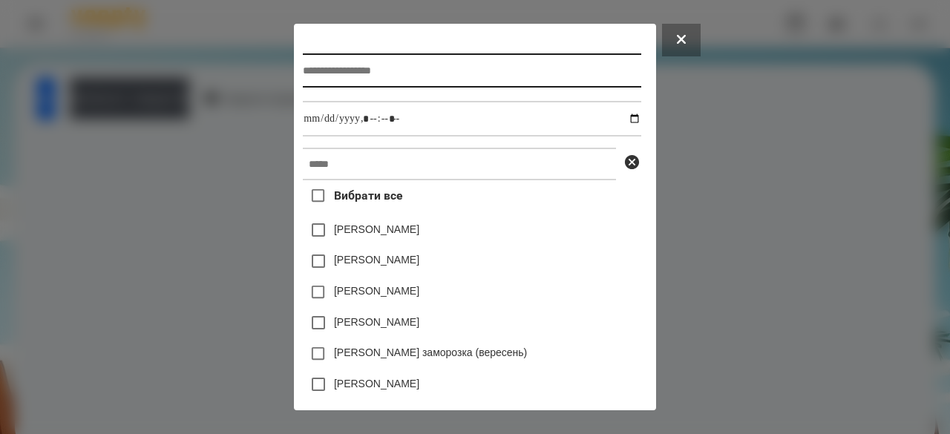
click at [358, 73] on input "text" at bounding box center [472, 70] width 338 height 34
type input "**********"
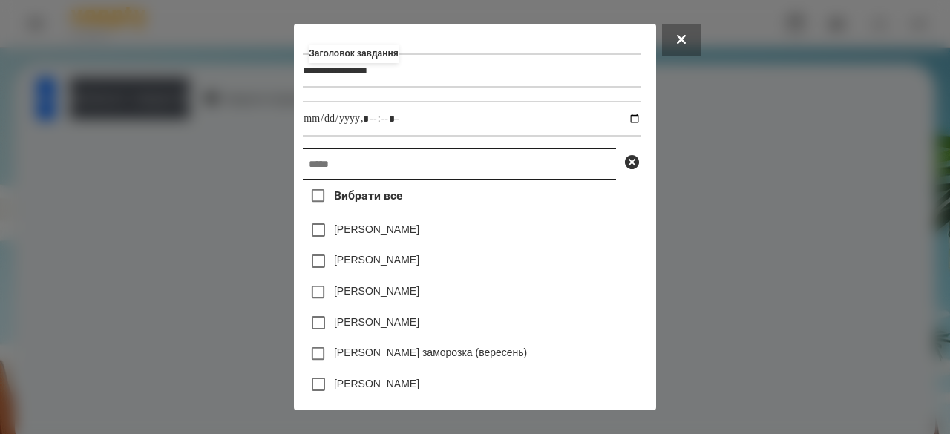
click at [355, 165] on input "text" at bounding box center [459, 164] width 313 height 33
paste input "*******"
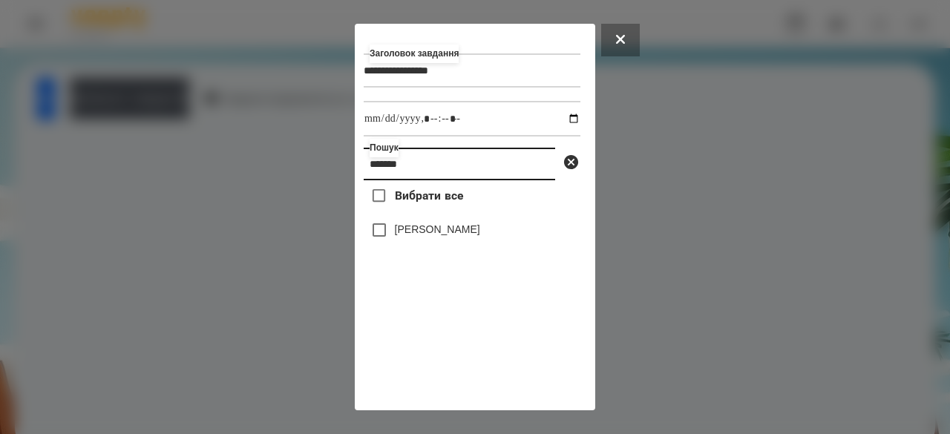
type input "*******"
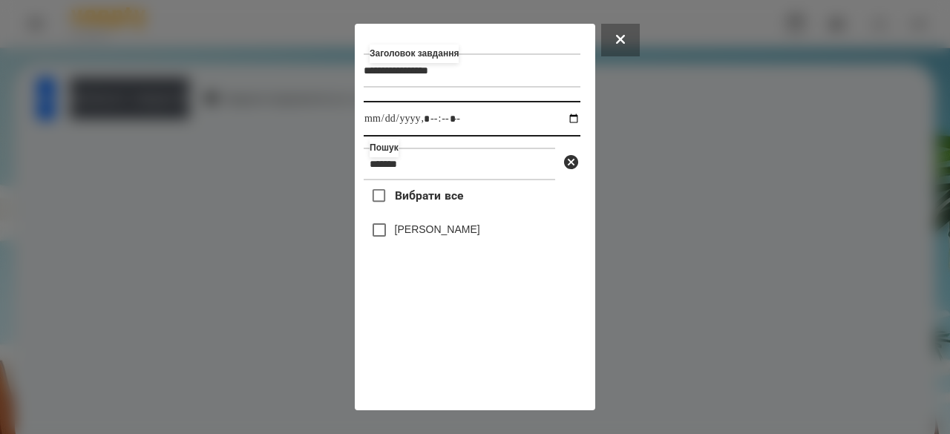
click at [390, 126] on input "datetime-local" at bounding box center [472, 119] width 217 height 36
type input "**********"
click at [416, 231] on label "[PERSON_NAME]" at bounding box center [437, 229] width 85 height 15
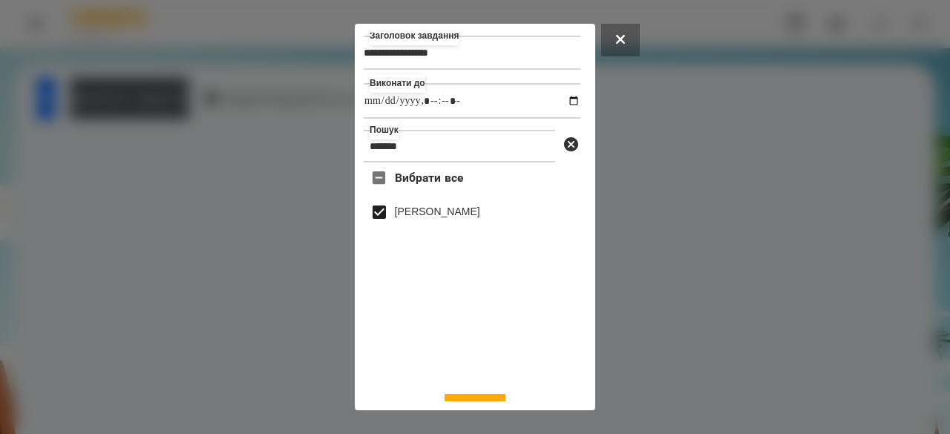
scroll to position [49, 0]
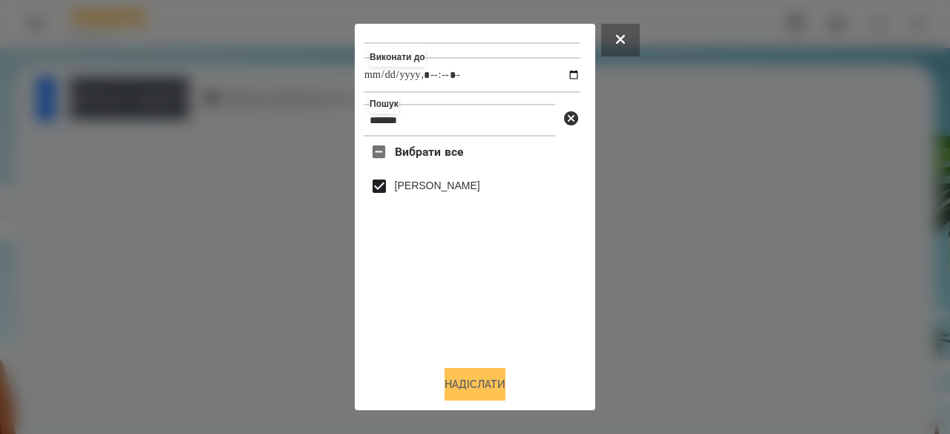
click at [457, 397] on button "Надіслати" at bounding box center [475, 384] width 61 height 33
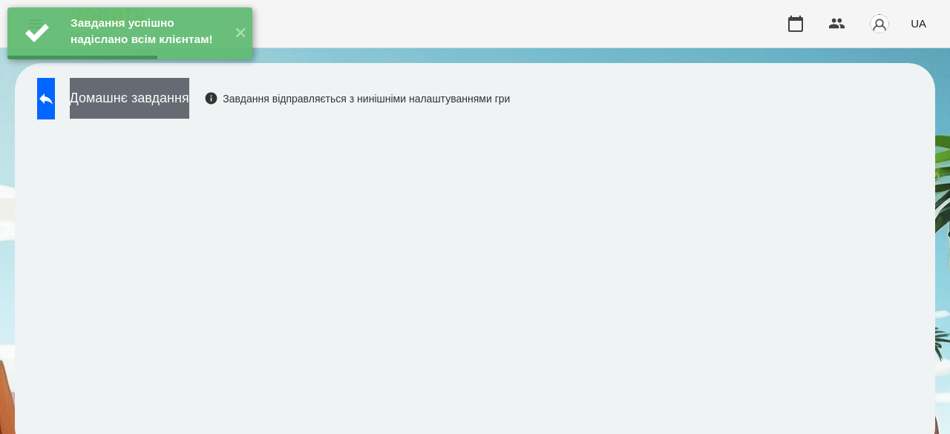
click at [189, 107] on button "Домашнє завдання" at bounding box center [129, 98] width 119 height 41
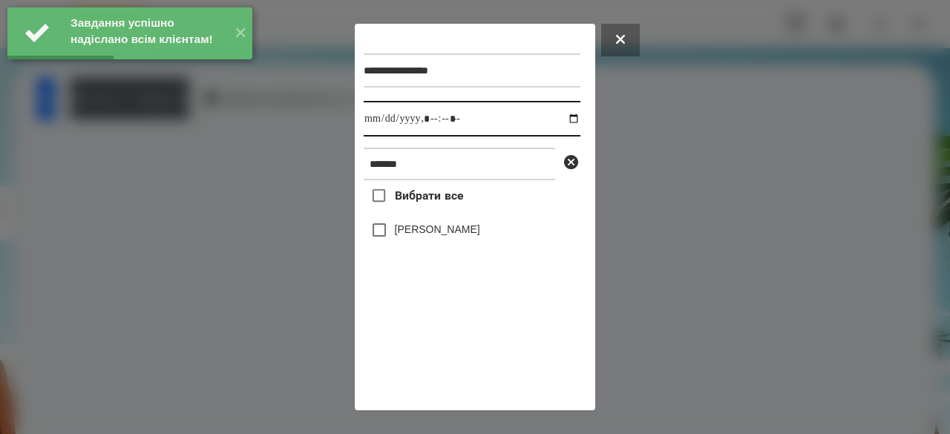
click at [370, 121] on input "datetime-local" at bounding box center [472, 119] width 217 height 36
type input "**********"
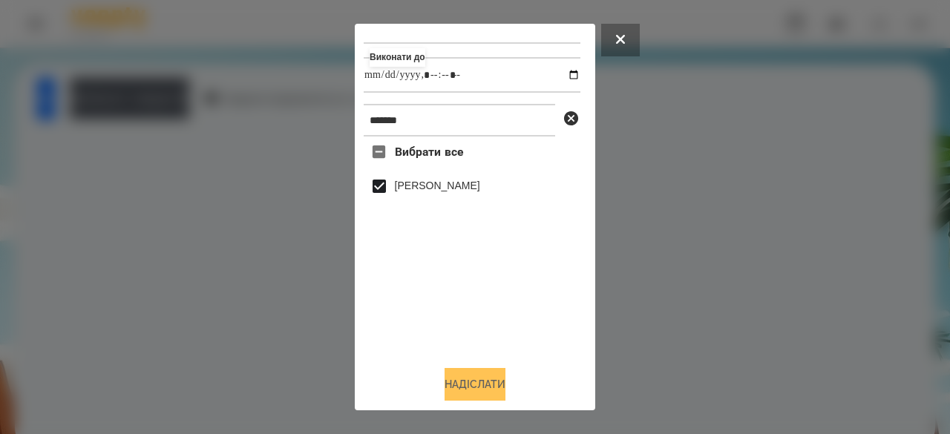
click at [447, 385] on button "Надіслати" at bounding box center [475, 384] width 61 height 33
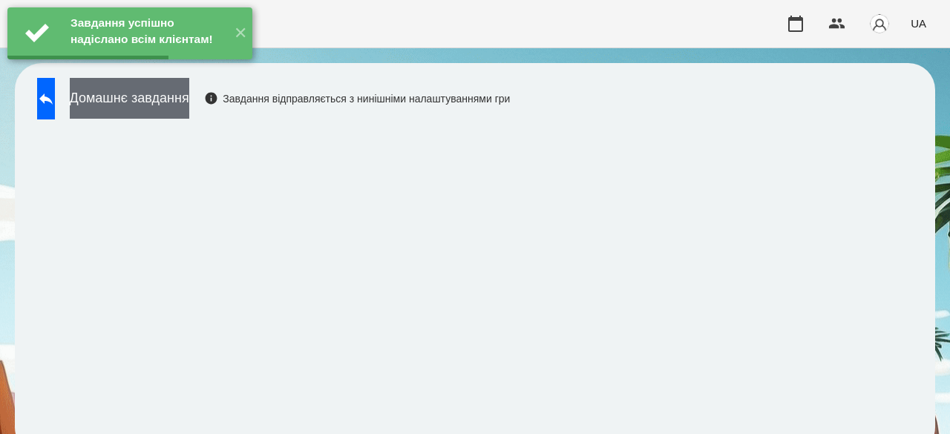
click at [165, 102] on button "Домашнє завдання" at bounding box center [129, 98] width 119 height 41
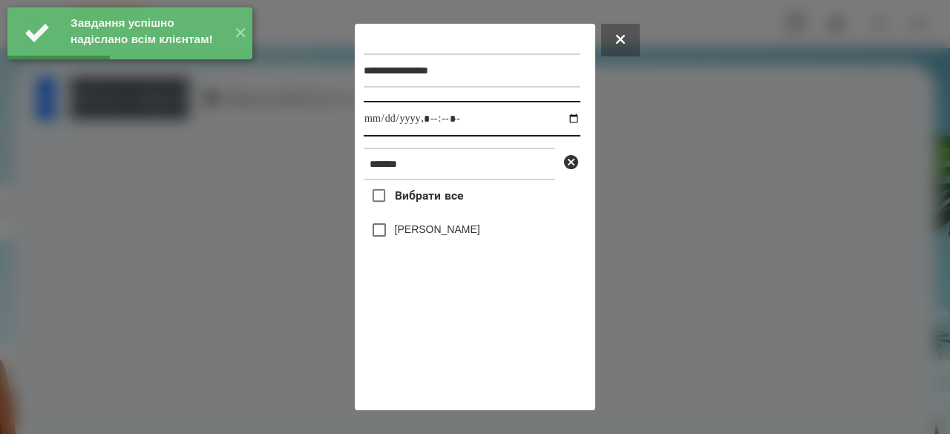
click at [378, 120] on input "datetime-local" at bounding box center [472, 119] width 217 height 36
type input "**********"
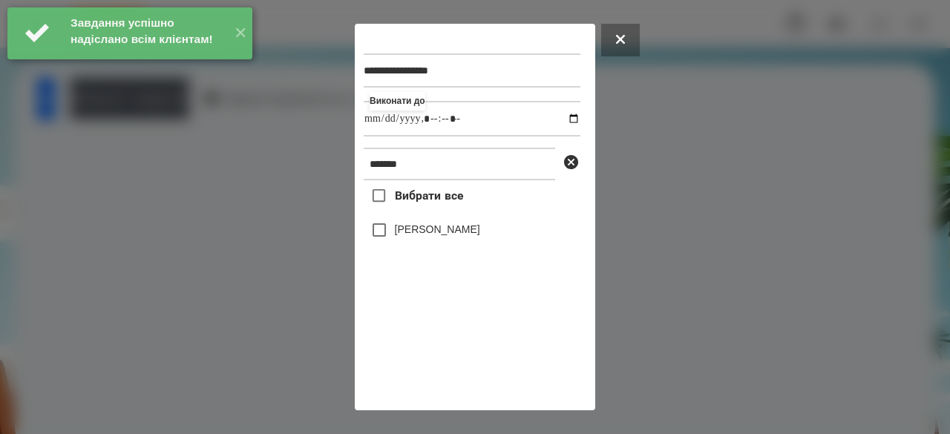
click at [413, 231] on label "[PERSON_NAME]" at bounding box center [437, 229] width 85 height 15
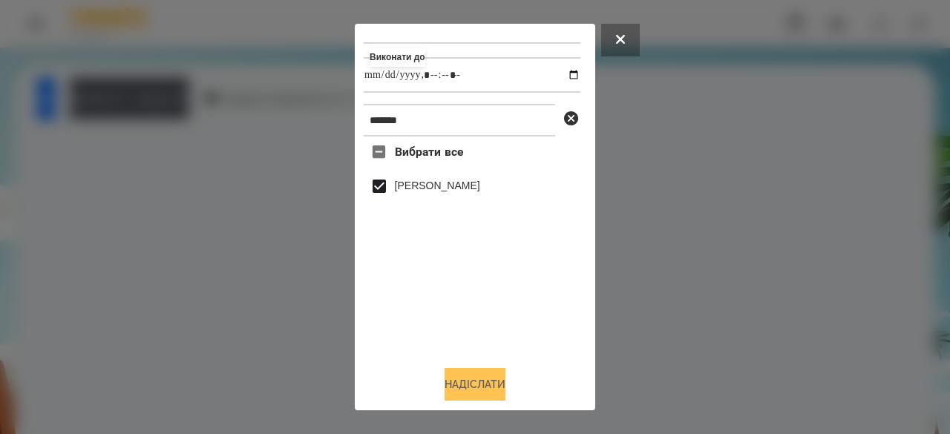
click at [458, 381] on button "Надіслати" at bounding box center [475, 384] width 61 height 33
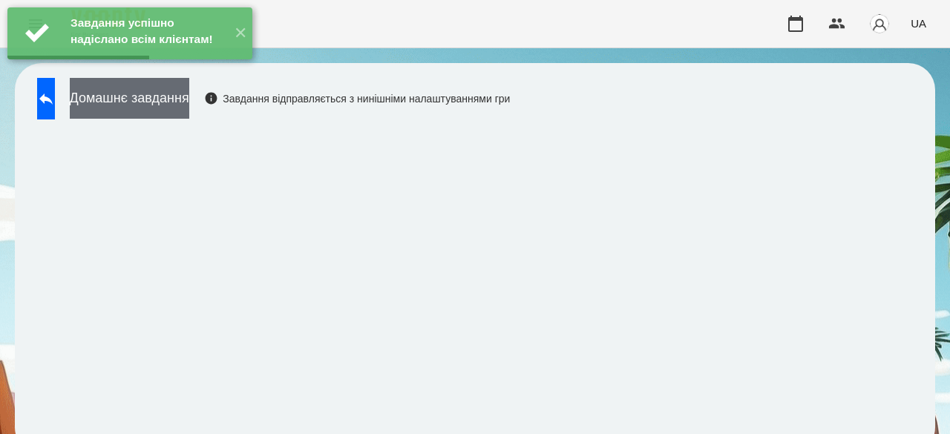
click at [152, 115] on button "Домашнє завдання" at bounding box center [129, 98] width 119 height 41
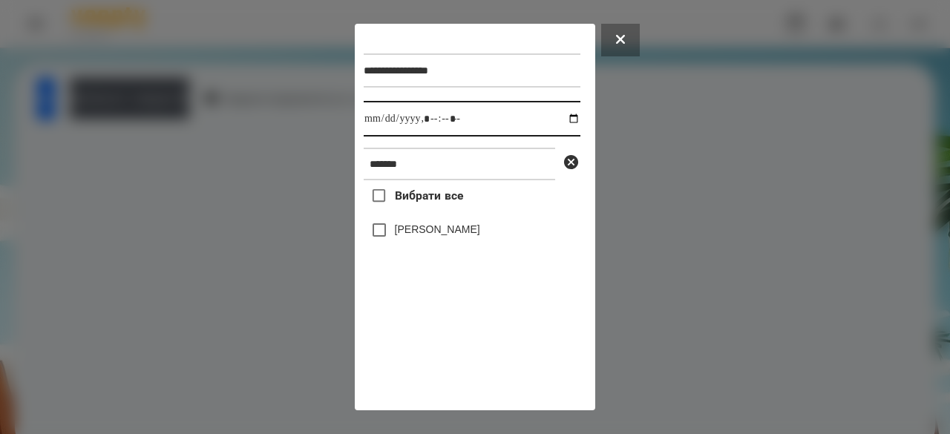
click at [378, 125] on input "datetime-local" at bounding box center [472, 119] width 217 height 36
type input "**********"
click at [410, 237] on label "[PERSON_NAME]" at bounding box center [437, 229] width 85 height 15
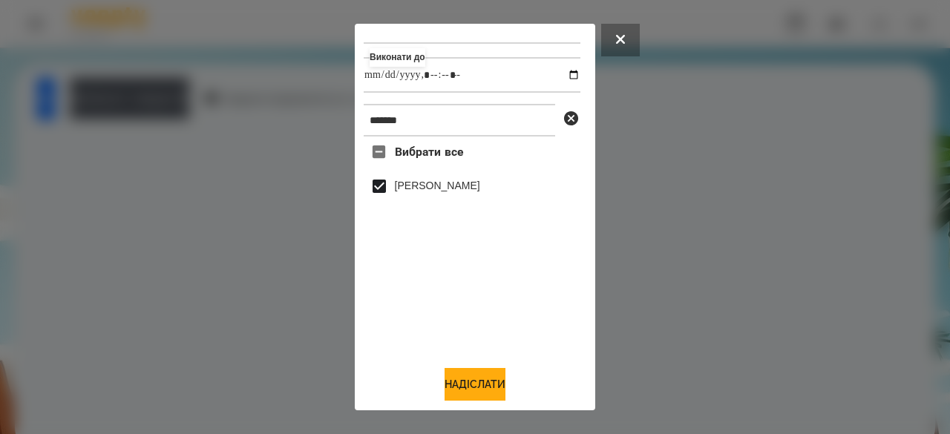
drag, startPoint x: 496, startPoint y: 385, endPoint x: 539, endPoint y: 384, distance: 43.1
click at [499, 385] on button "Надіслати" at bounding box center [475, 384] width 61 height 33
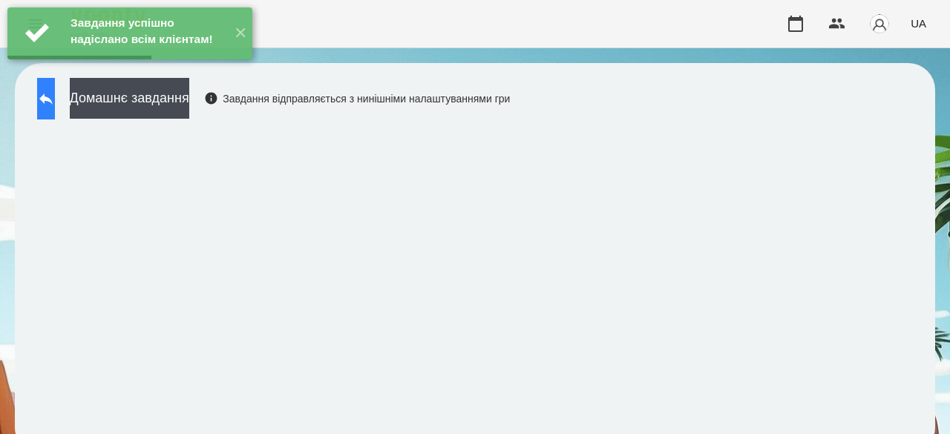
click at [55, 108] on button at bounding box center [46, 99] width 18 height 42
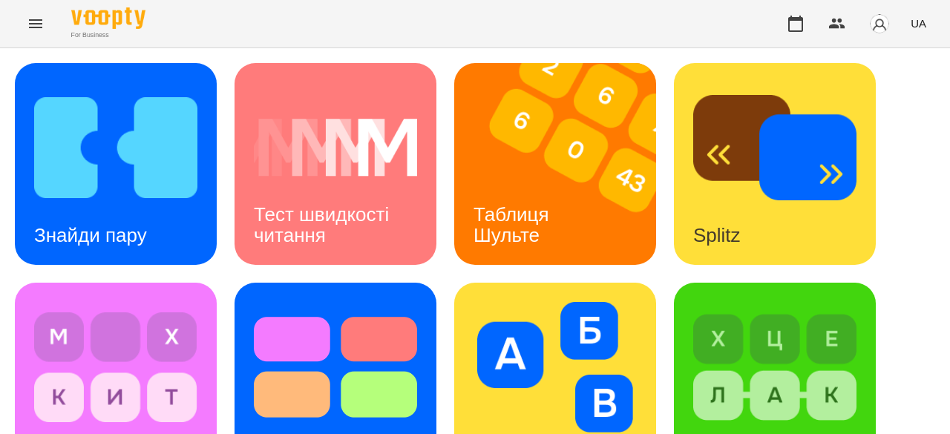
scroll to position [724, 0]
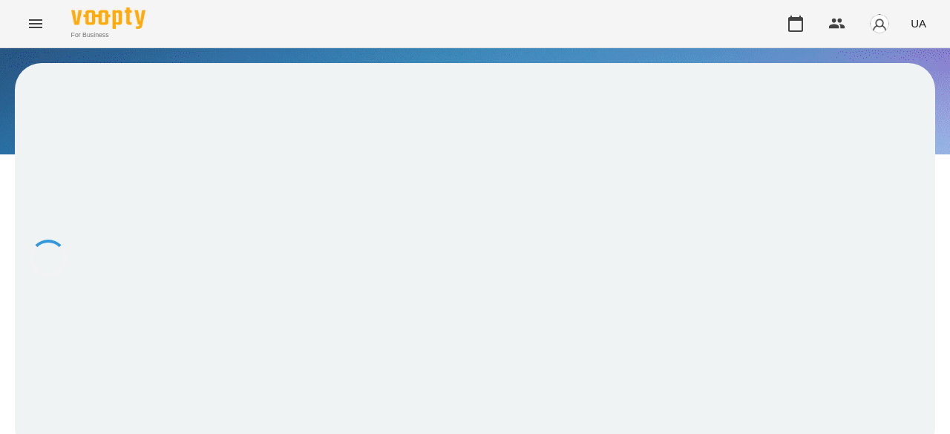
scroll to position [1, 0]
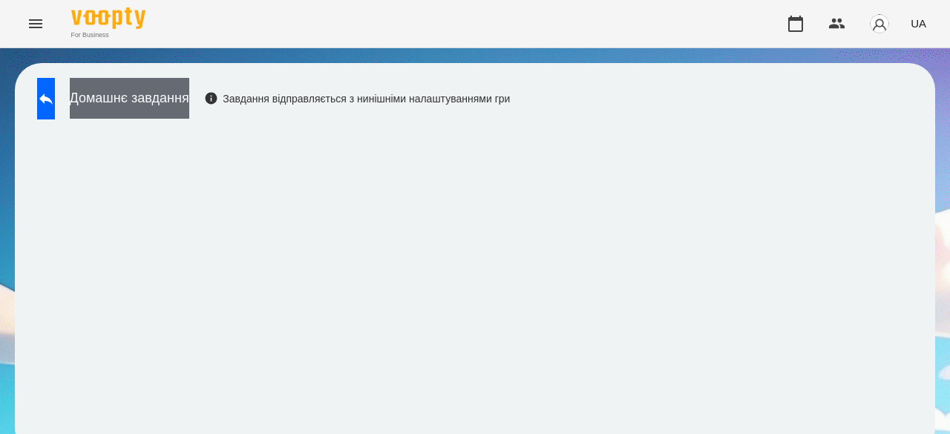
click at [189, 97] on button "Домашнє завдання" at bounding box center [129, 98] width 119 height 41
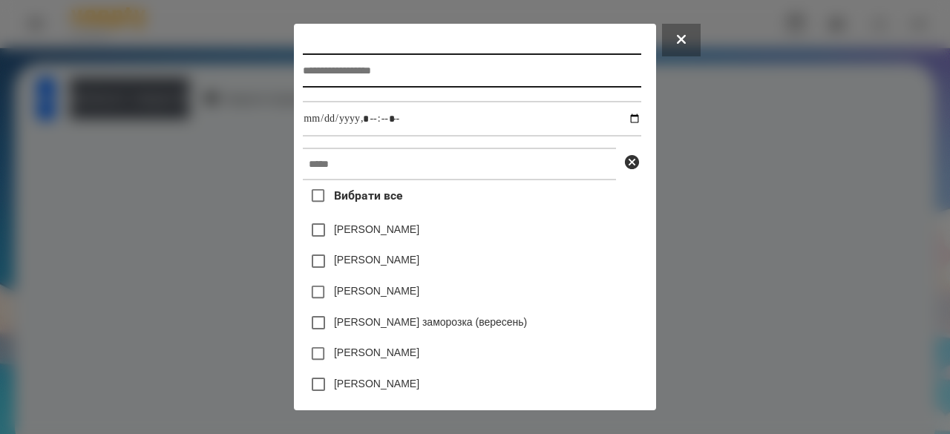
click at [352, 68] on input "text" at bounding box center [472, 70] width 338 height 34
type input "**********"
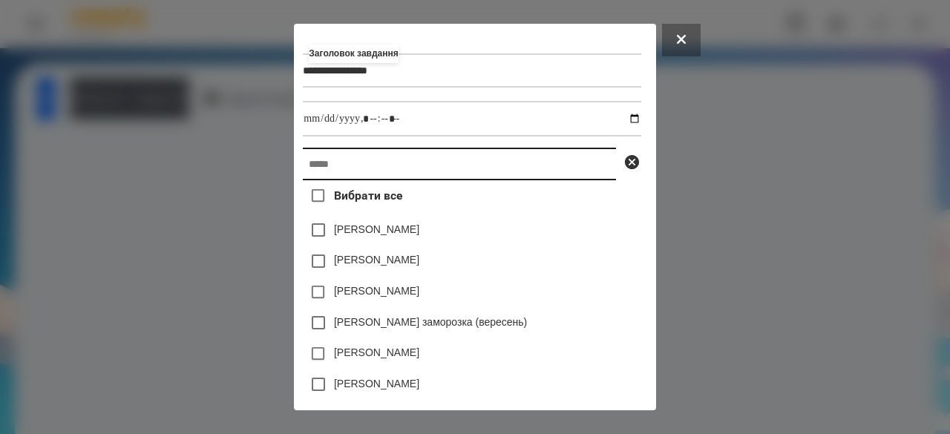
click at [303, 164] on input "text" at bounding box center [459, 164] width 313 height 33
paste input "*******"
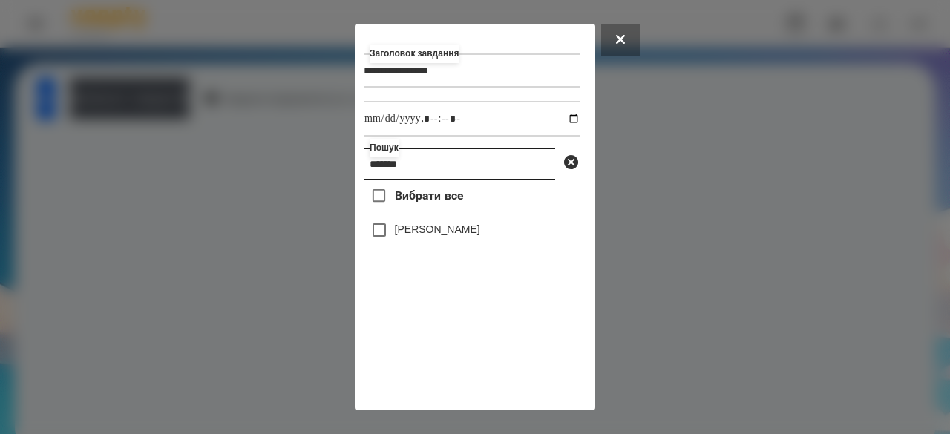
type input "*******"
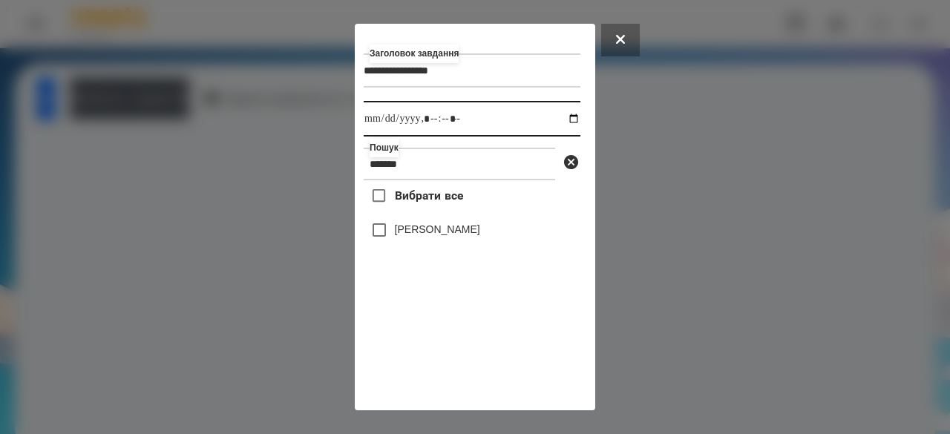
click at [367, 122] on input "datetime-local" at bounding box center [472, 119] width 217 height 36
type input "**********"
click at [410, 235] on label "[PERSON_NAME]" at bounding box center [437, 229] width 85 height 15
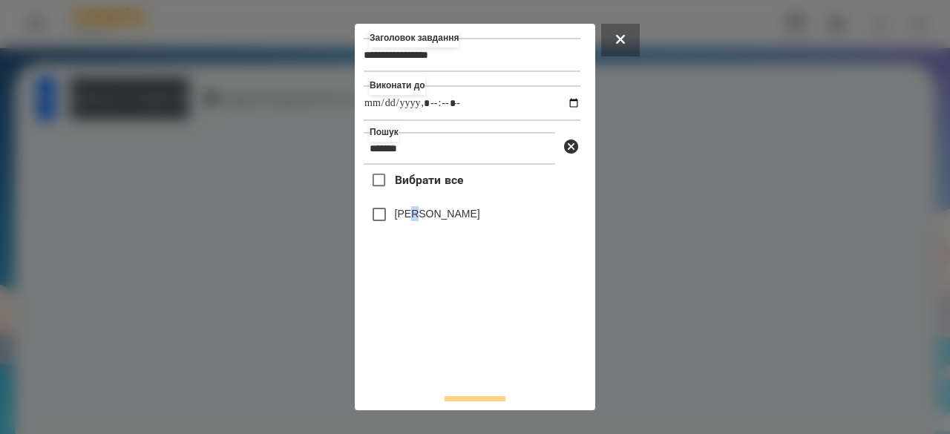
scroll to position [0, 0]
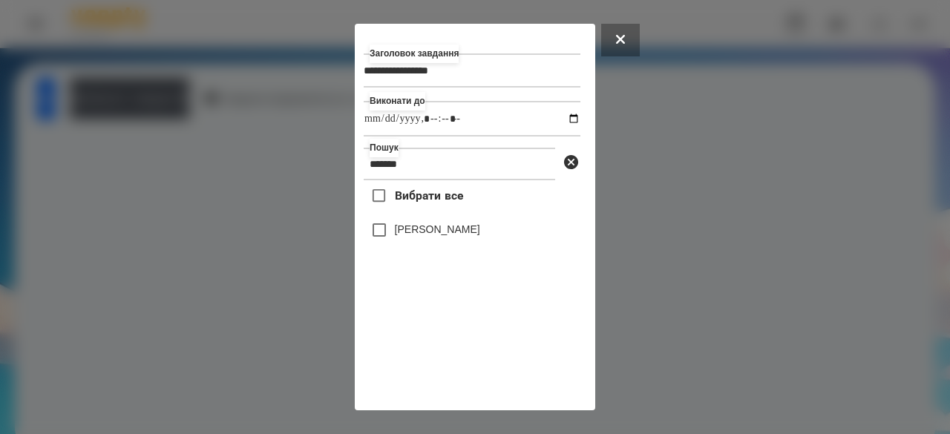
click at [447, 237] on label "[PERSON_NAME]" at bounding box center [437, 229] width 85 height 15
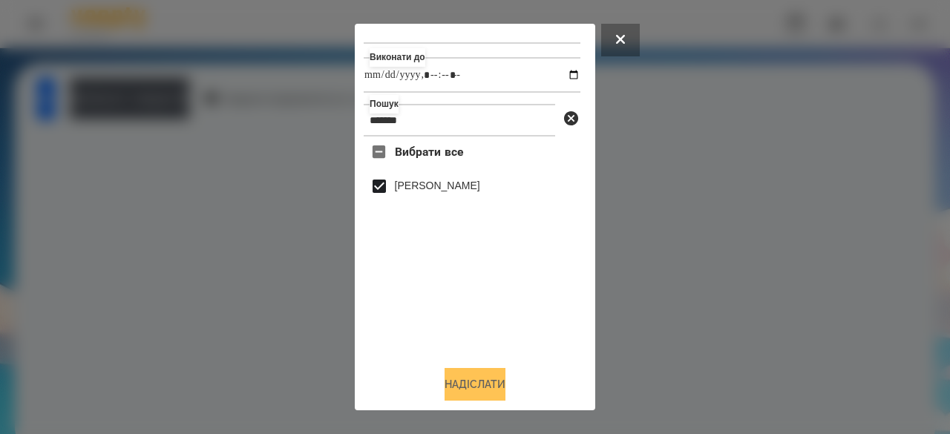
click at [500, 396] on button "Надіслати" at bounding box center [475, 384] width 61 height 33
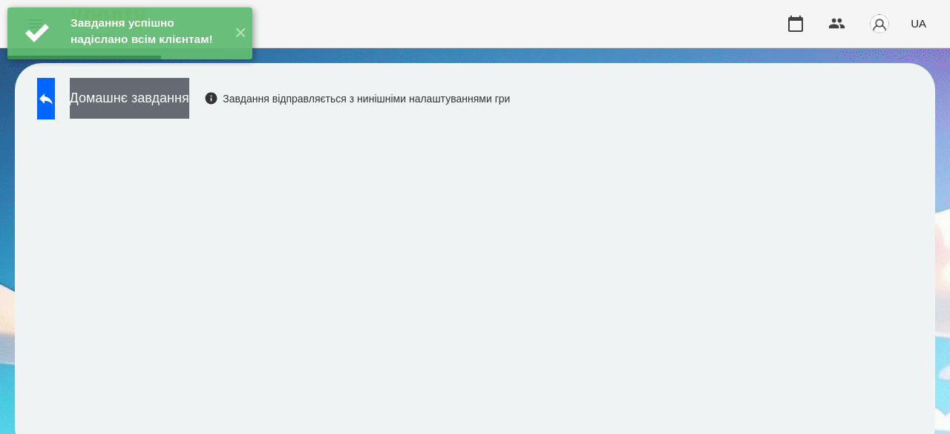
click at [189, 105] on button "Домашнє завдання" at bounding box center [129, 98] width 119 height 41
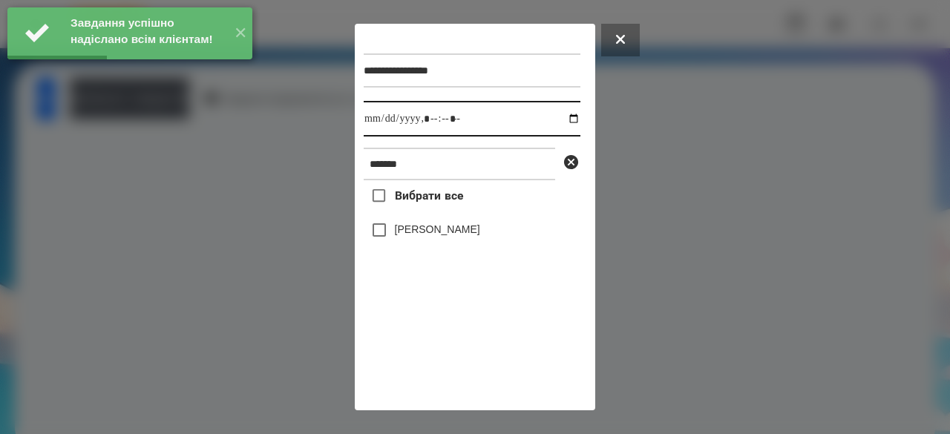
click at [382, 125] on input "datetime-local" at bounding box center [472, 119] width 217 height 36
type input "**********"
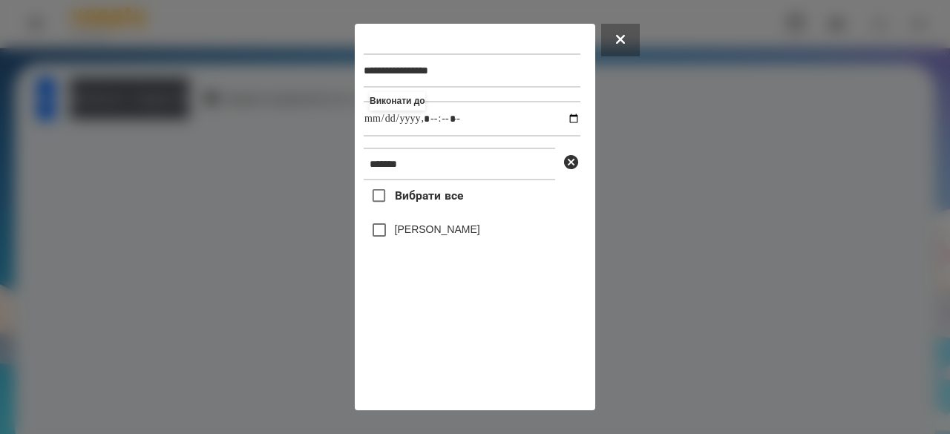
click at [450, 230] on label "[PERSON_NAME]" at bounding box center [437, 229] width 85 height 15
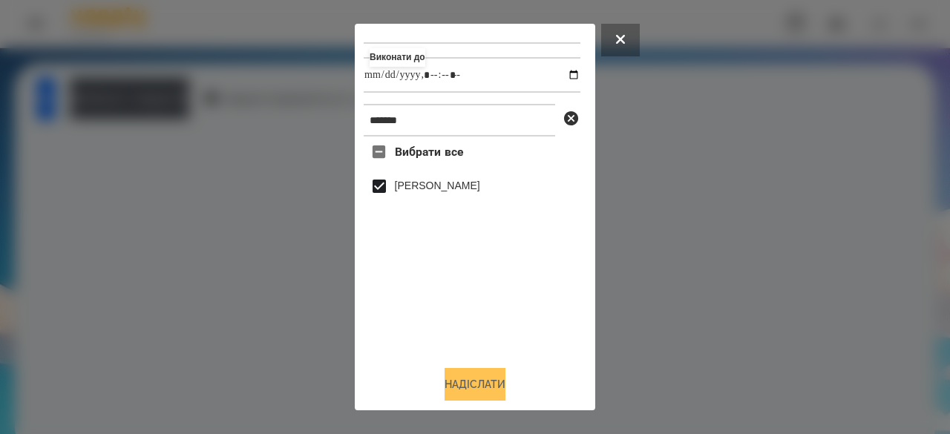
click at [463, 382] on button "Надіслати" at bounding box center [475, 384] width 61 height 33
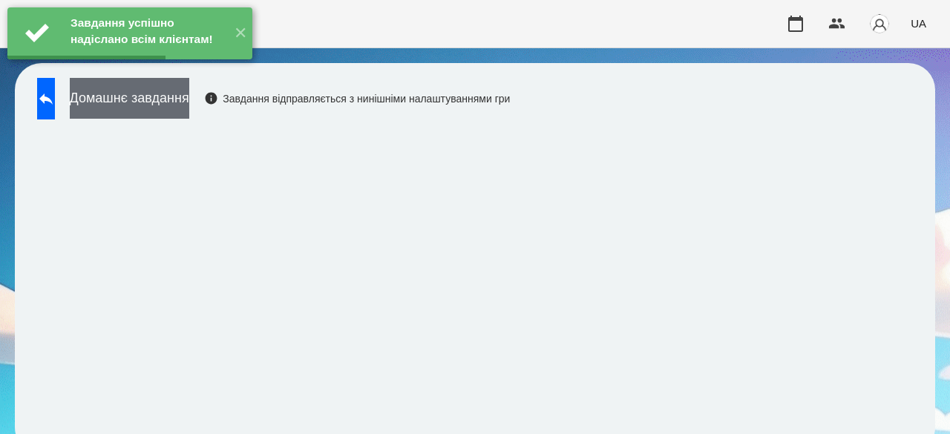
click at [189, 100] on button "Домашнє завдання" at bounding box center [129, 98] width 119 height 41
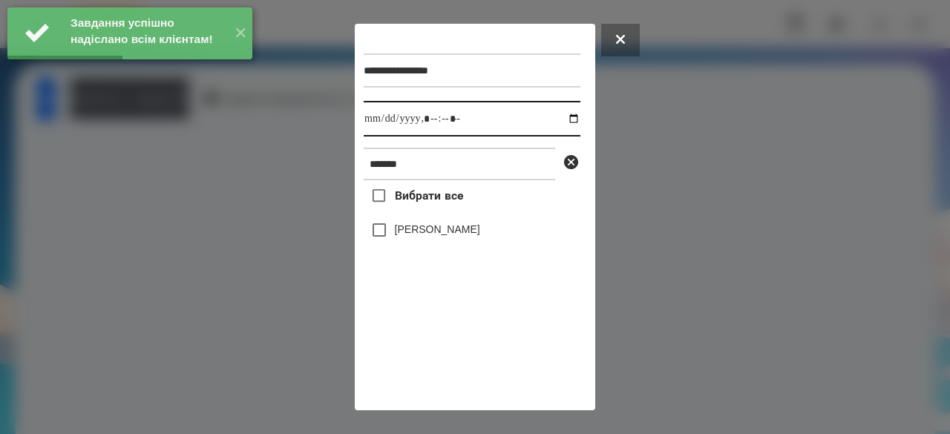
click at [373, 118] on input "datetime-local" at bounding box center [472, 119] width 217 height 36
type input "**********"
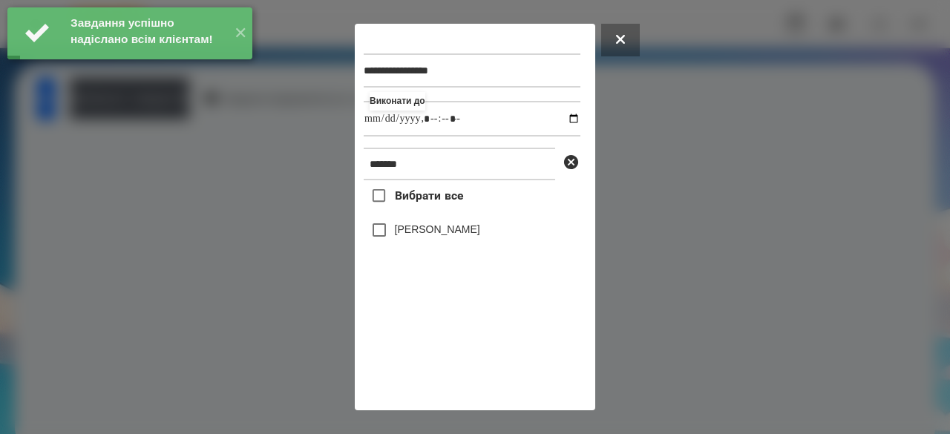
click at [447, 235] on label "[PERSON_NAME]" at bounding box center [437, 229] width 85 height 15
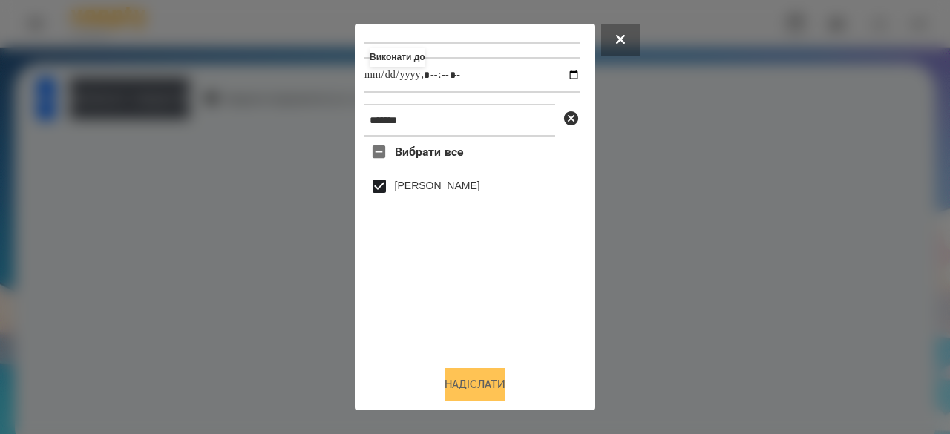
click at [445, 396] on button "Надіслати" at bounding box center [475, 384] width 61 height 33
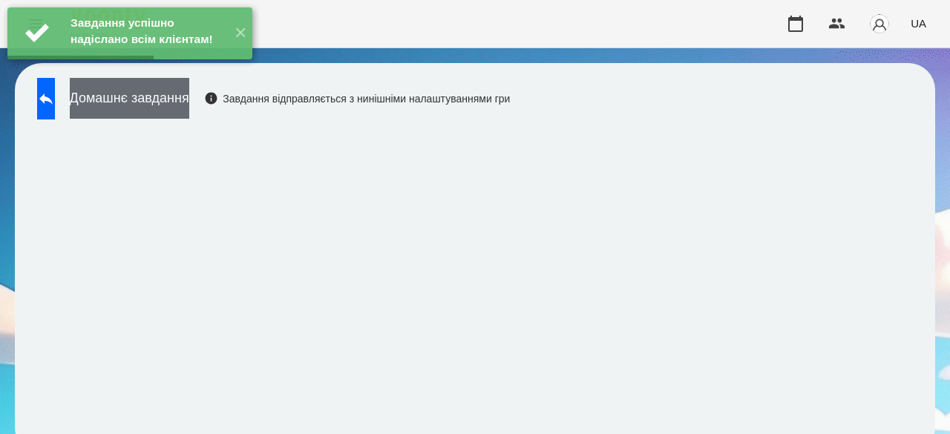
click at [189, 100] on button "Домашнє завдання" at bounding box center [129, 98] width 119 height 41
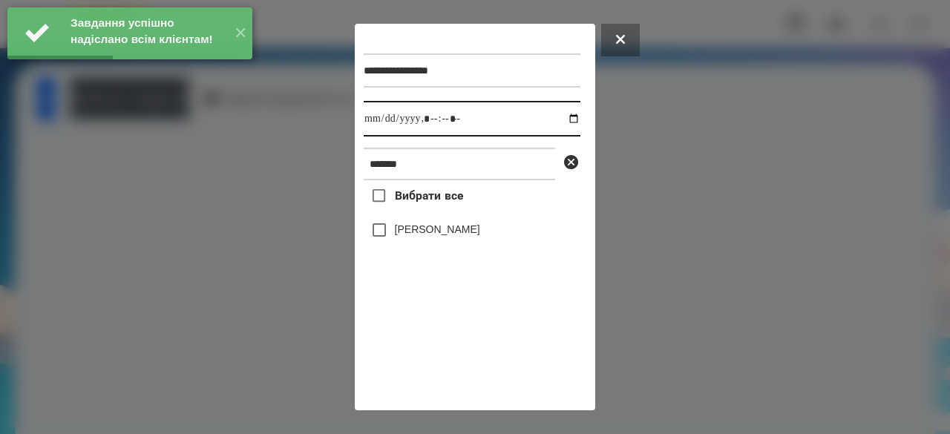
click at [377, 120] on input "datetime-local" at bounding box center [472, 119] width 217 height 36
type input "**********"
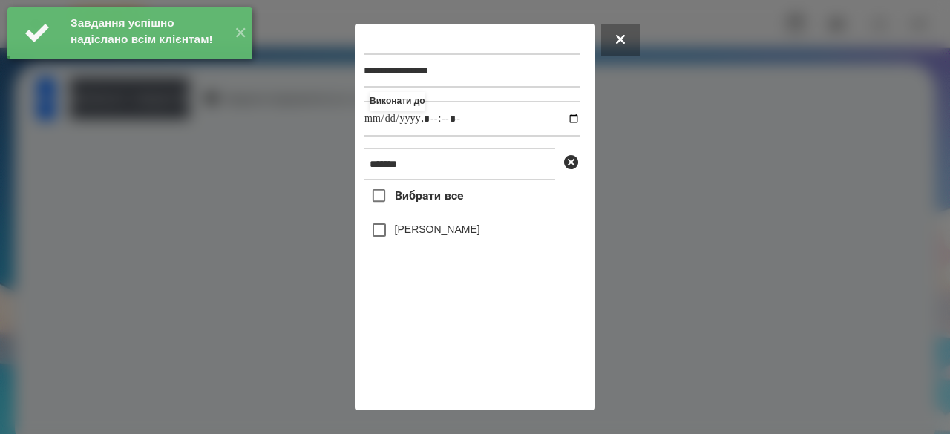
click at [424, 237] on label "[PERSON_NAME]" at bounding box center [437, 229] width 85 height 15
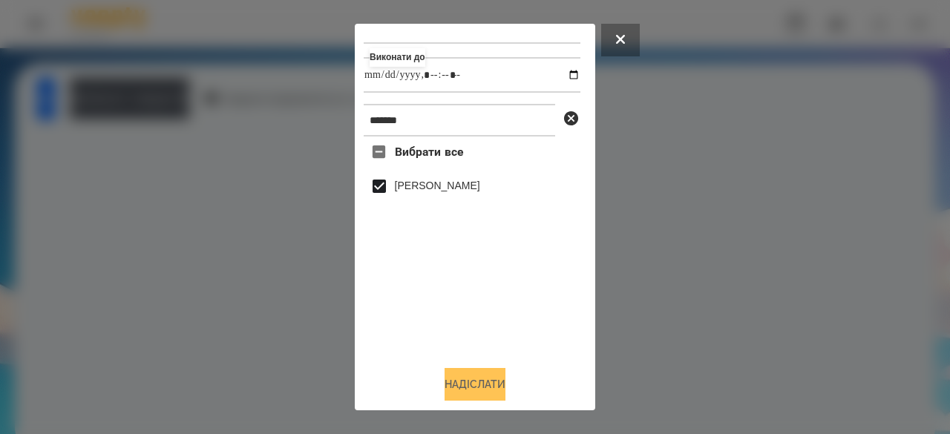
click at [453, 384] on button "Надіслати" at bounding box center [475, 384] width 61 height 33
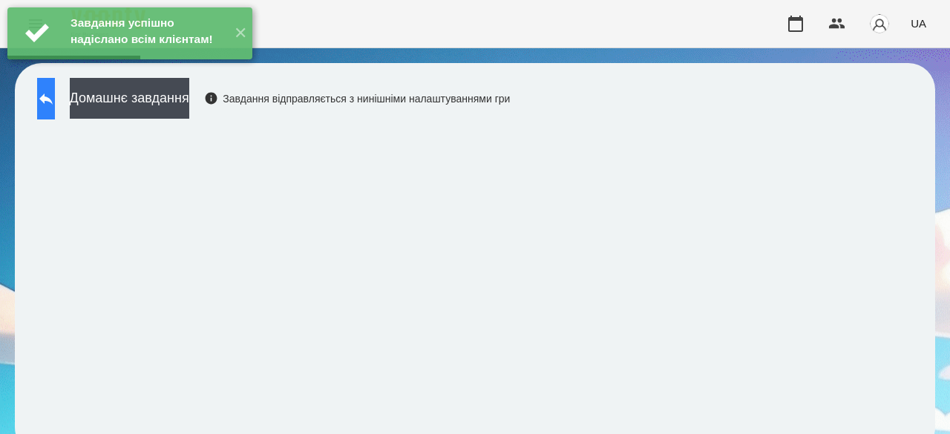
click at [55, 91] on icon at bounding box center [46, 99] width 18 height 18
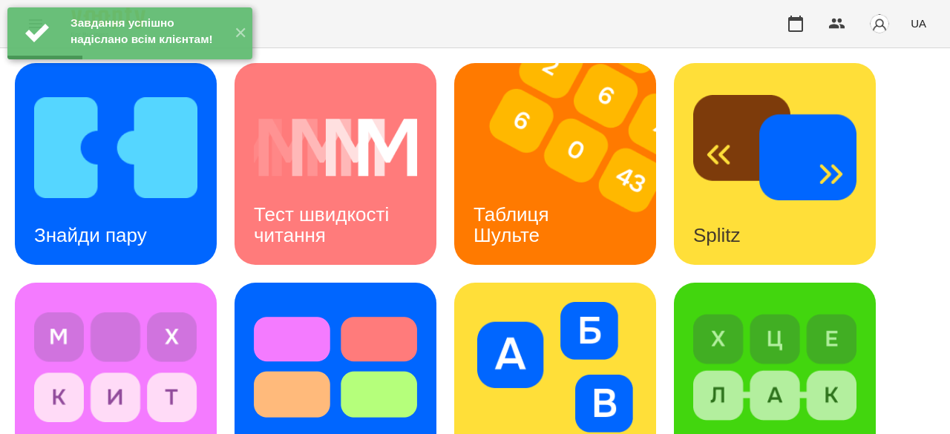
scroll to position [447, 0]
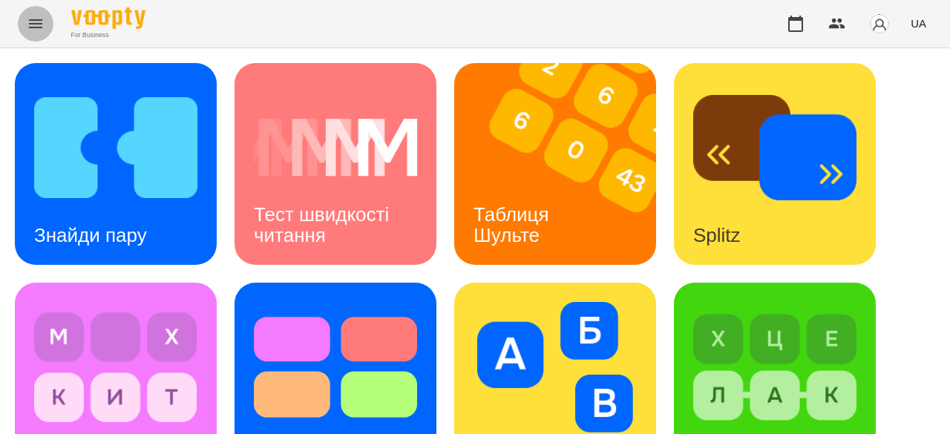
click at [37, 24] on icon "Menu" at bounding box center [36, 24] width 18 height 18
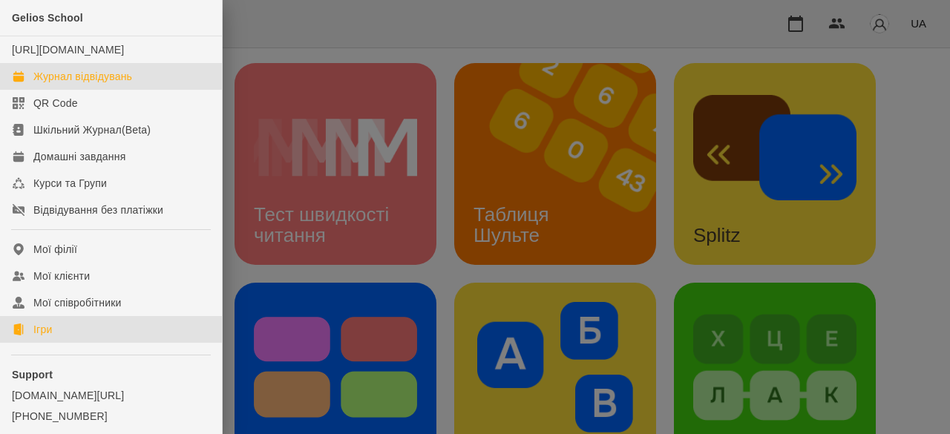
click at [59, 84] on div "Журнал відвідувань" at bounding box center [82, 76] width 99 height 15
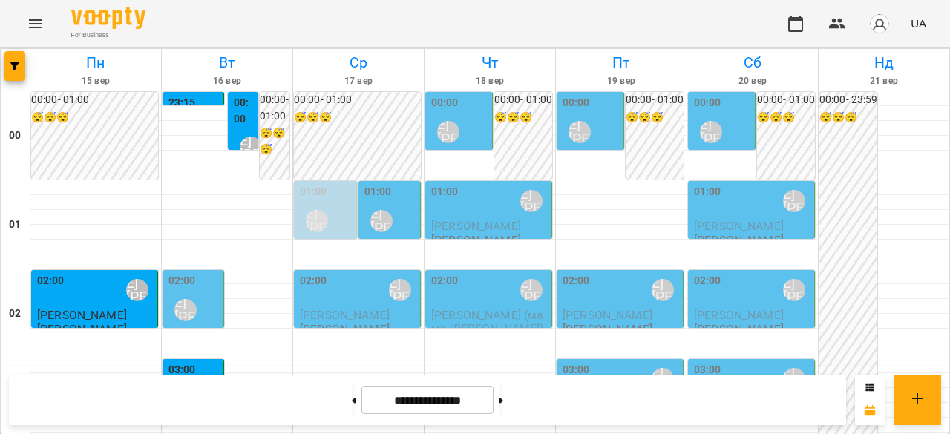
scroll to position [148, 0]
click at [200, 362] on div "03:00 [PERSON_NAME] [PERSON_NAME]" at bounding box center [194, 389] width 52 height 54
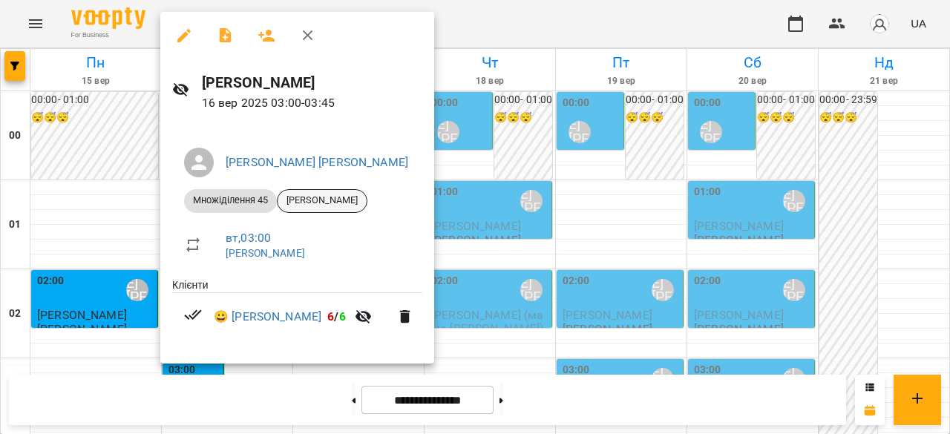
click at [335, 193] on div "[PERSON_NAME]" at bounding box center [322, 201] width 91 height 24
